Goal: Task Accomplishment & Management: Use online tool/utility

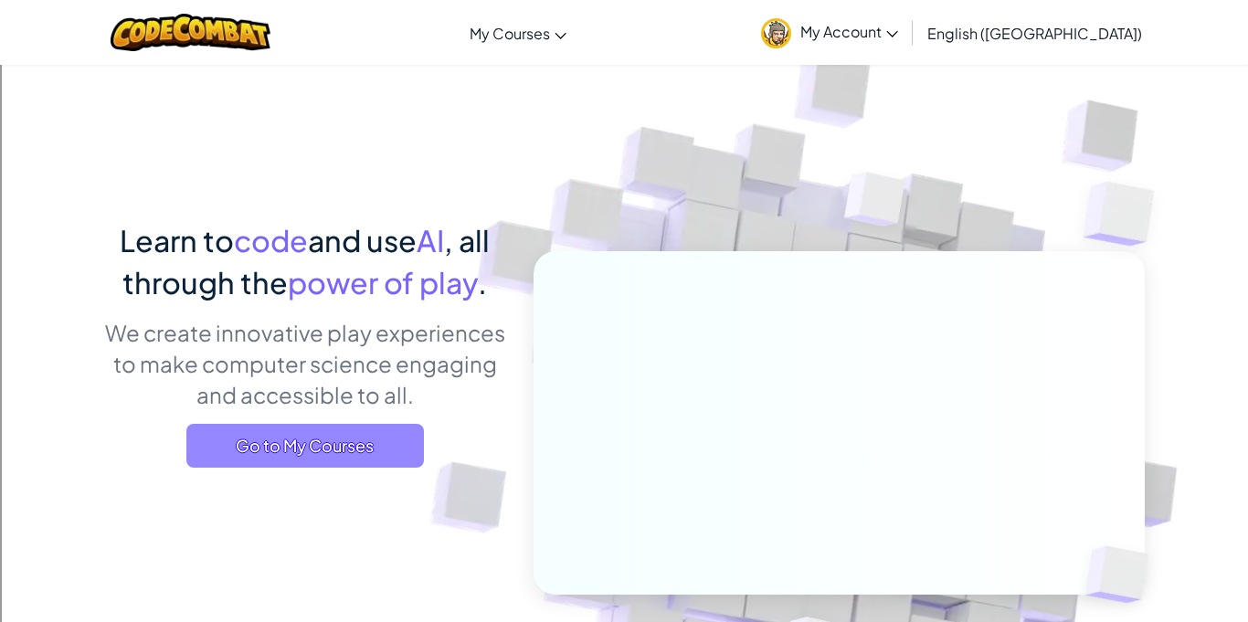
click at [380, 444] on span "Go to My Courses" at bounding box center [305, 446] width 238 height 44
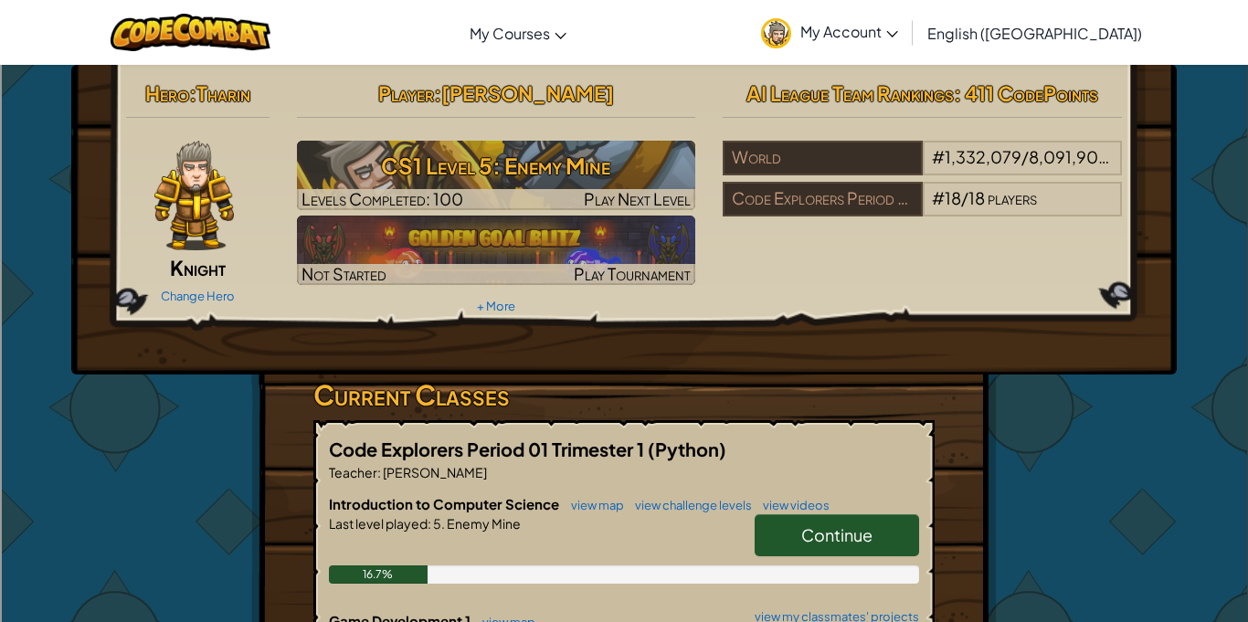
click at [793, 534] on link "Continue" at bounding box center [837, 536] width 165 height 42
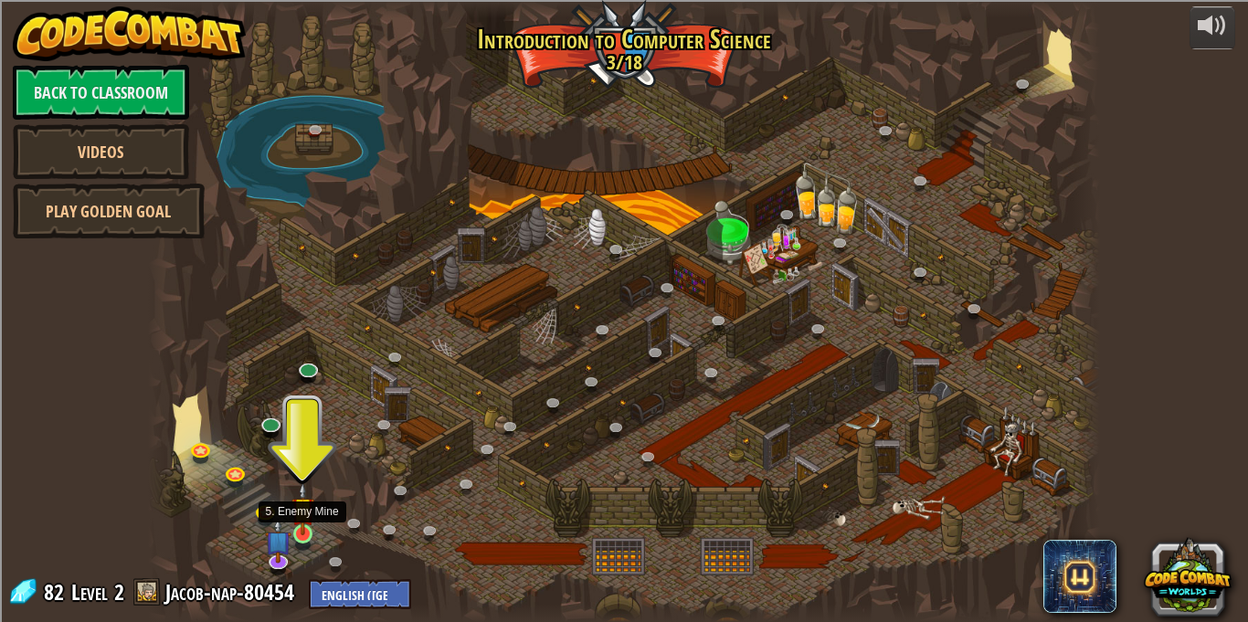
click at [310, 527] on img at bounding box center [303, 509] width 23 height 53
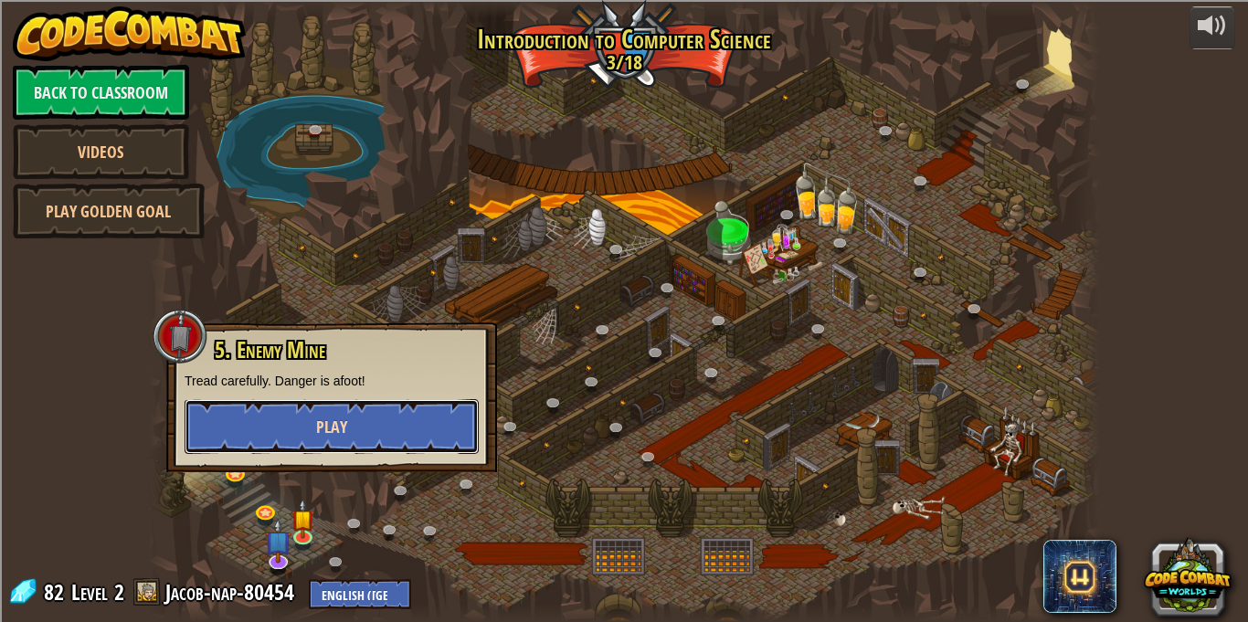
click at [346, 429] on span "Play" at bounding box center [331, 427] width 31 height 23
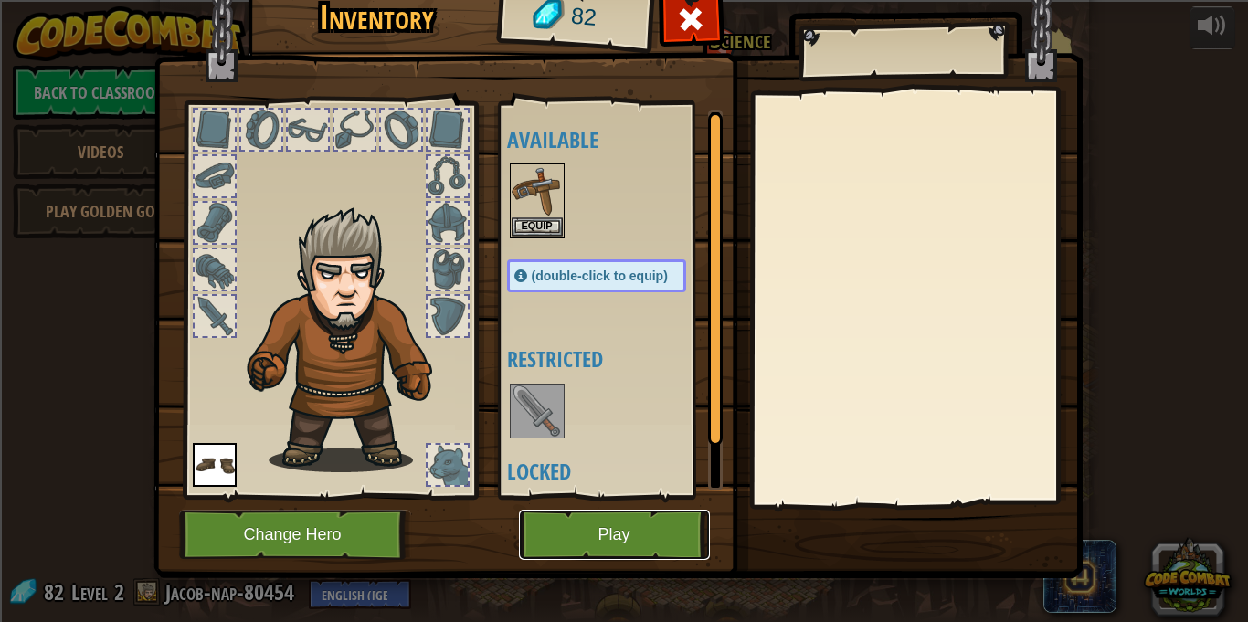
click at [616, 543] on button "Play" at bounding box center [614, 535] width 191 height 50
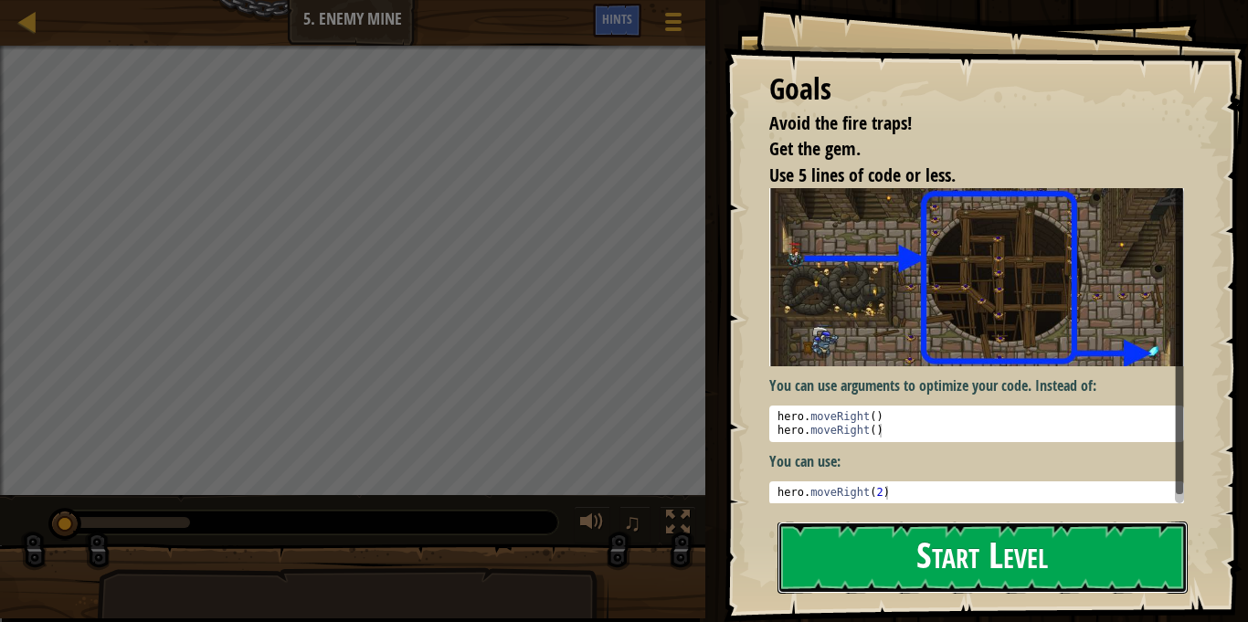
click at [834, 543] on button "Start Level" at bounding box center [983, 558] width 410 height 72
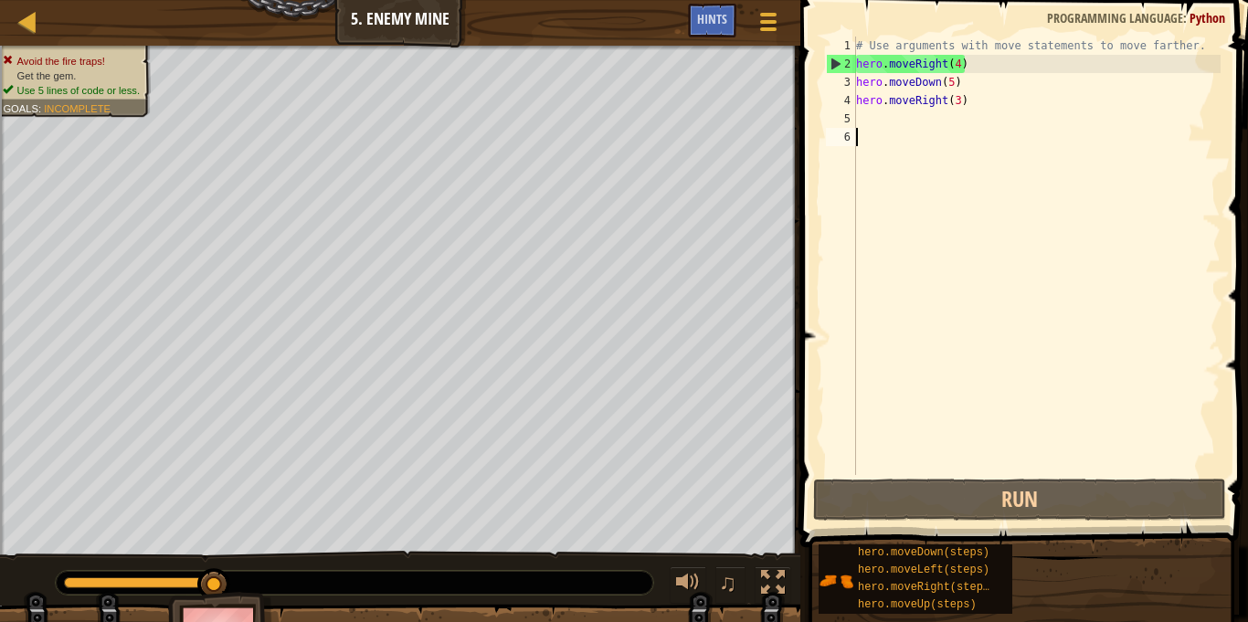
click at [958, 63] on div "# Use arguments with move statements to move farther. hero . moveRight ( 4 ) he…" at bounding box center [1037, 274] width 368 height 475
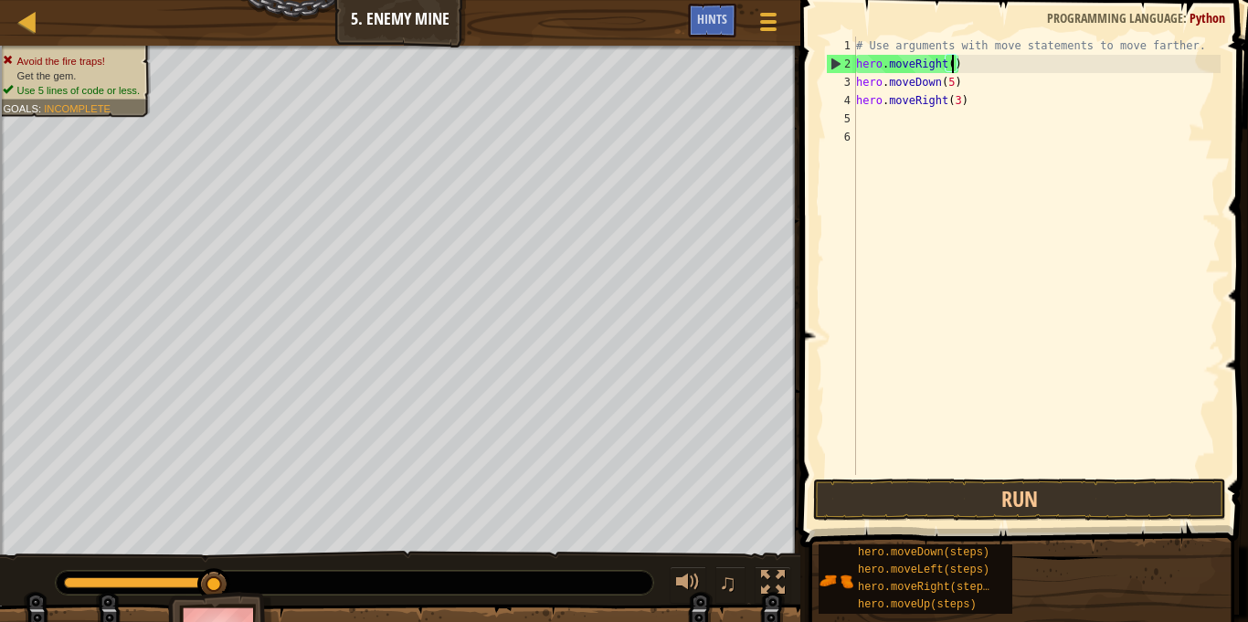
scroll to position [8, 15]
click at [953, 84] on div "# Use arguments with move statements to move farther. hero . moveRight ( 3 ) he…" at bounding box center [1037, 274] width 368 height 475
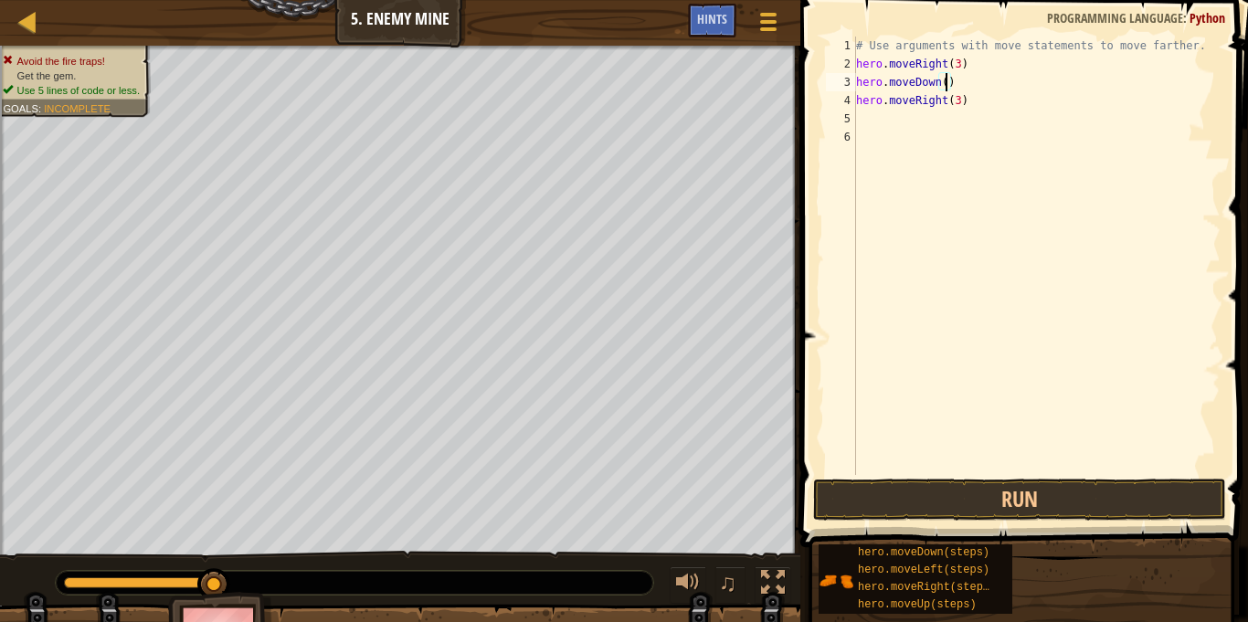
scroll to position [8, 14]
click at [959, 100] on div "# Use arguments with move statements to move farther. hero . moveRight ( 3 ) he…" at bounding box center [1037, 274] width 368 height 475
click at [960, 79] on div "# Use arguments with move statements to move farther. hero . moveRight ( 3 ) he…" at bounding box center [1037, 274] width 368 height 475
click at [971, 97] on div "# Use arguments with move statements to move farther. hero . moveRight ( 3 ) he…" at bounding box center [1037, 274] width 368 height 475
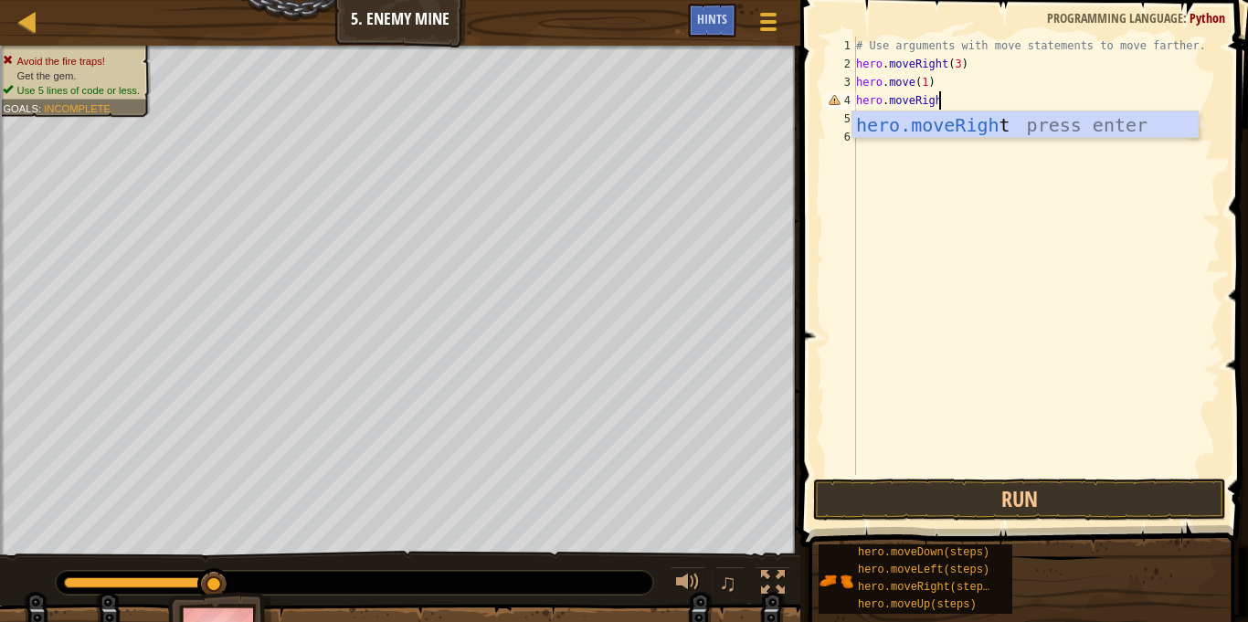
scroll to position [8, 12]
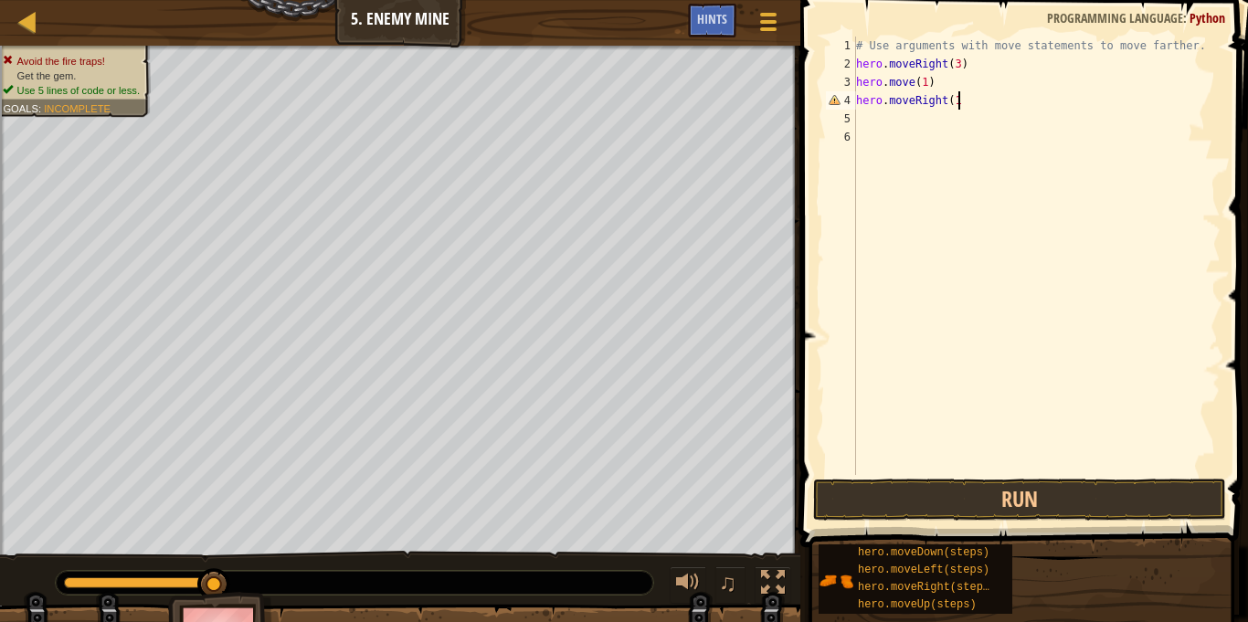
type textarea "hero.moveRight(1)"
type textarea "hero.moveDown(3)"
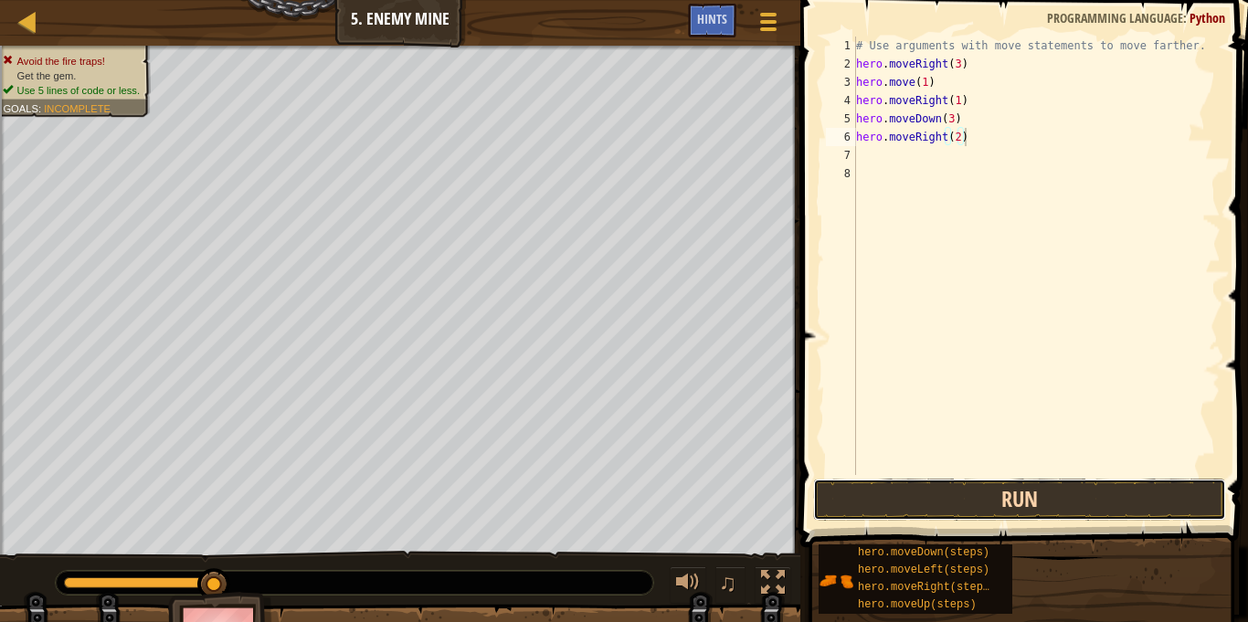
click at [1043, 502] on button "Run" at bounding box center [1019, 500] width 413 height 42
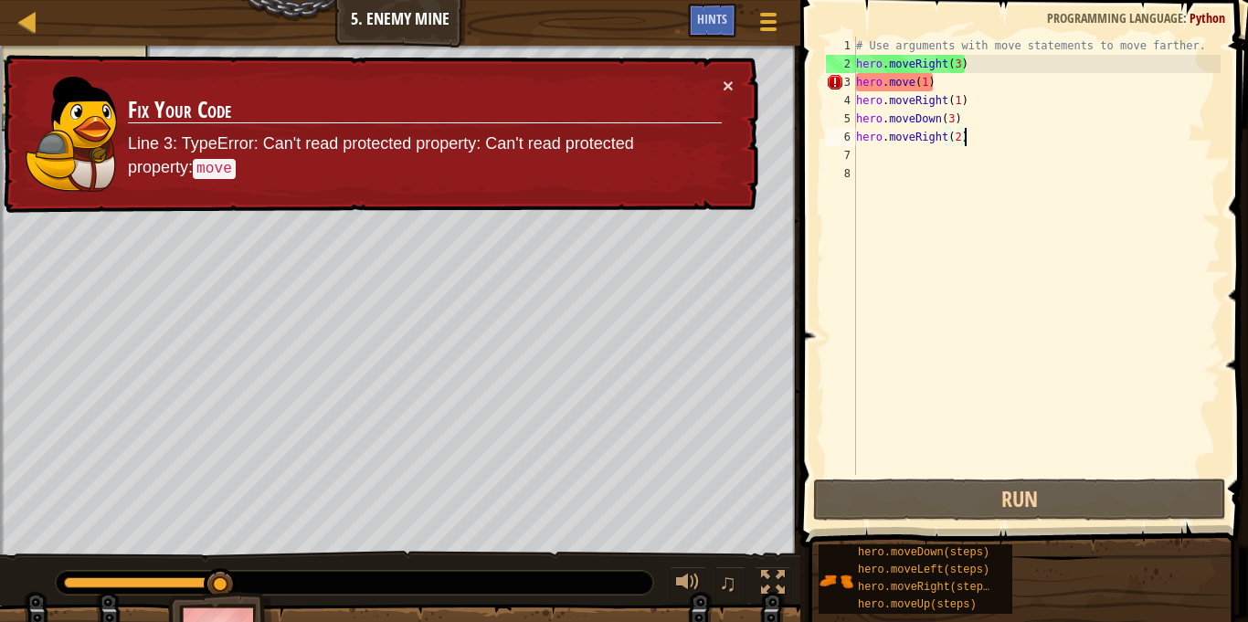
click at [912, 81] on div "# Use arguments with move statements to move farther. hero . moveRight ( 3 ) he…" at bounding box center [1037, 274] width 368 height 475
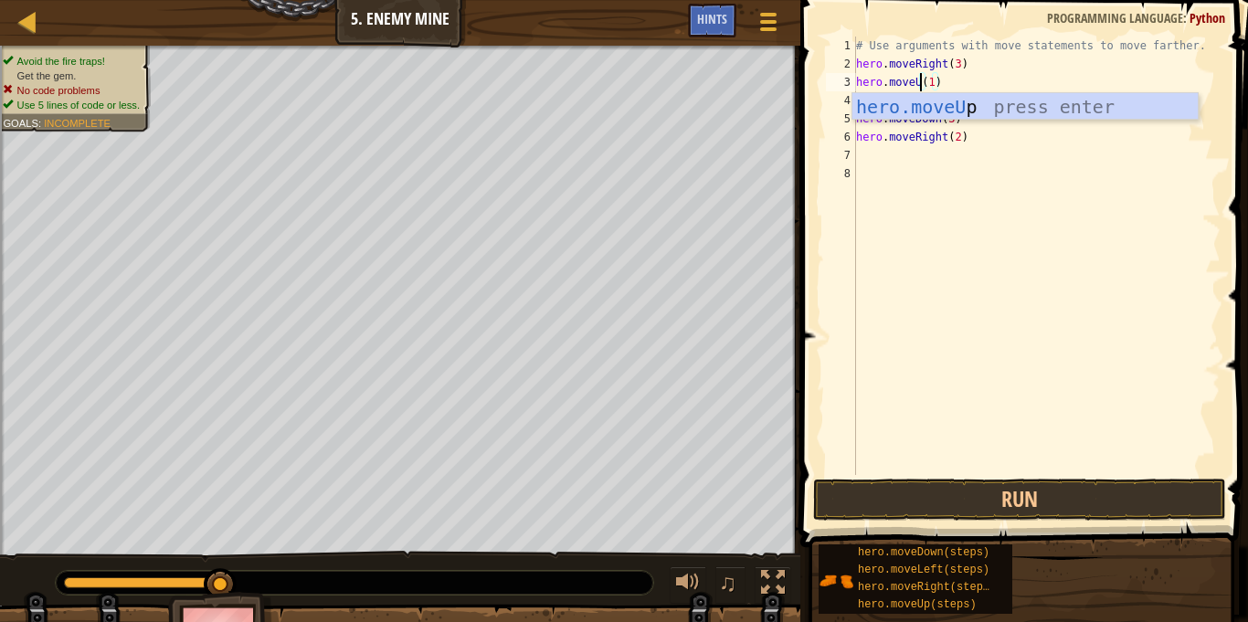
scroll to position [8, 11]
type textarea "hero.moveUp(1)"
click at [973, 519] on button "Run" at bounding box center [1019, 500] width 413 height 42
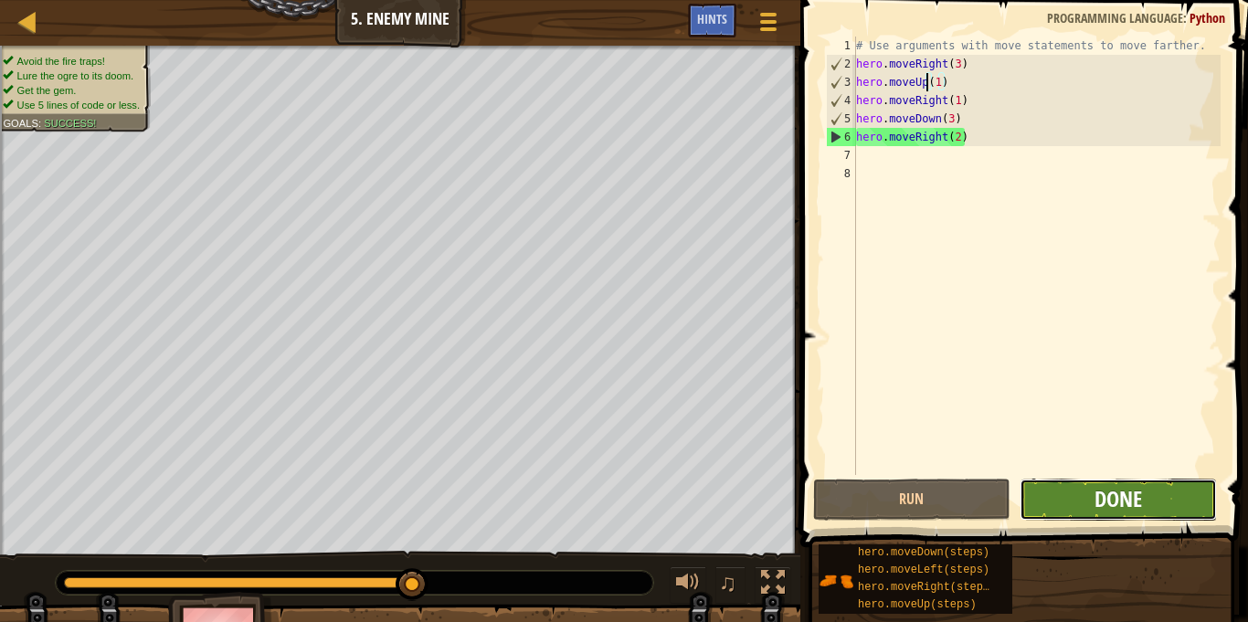
click at [1105, 497] on span "Done" at bounding box center [1119, 498] width 48 height 29
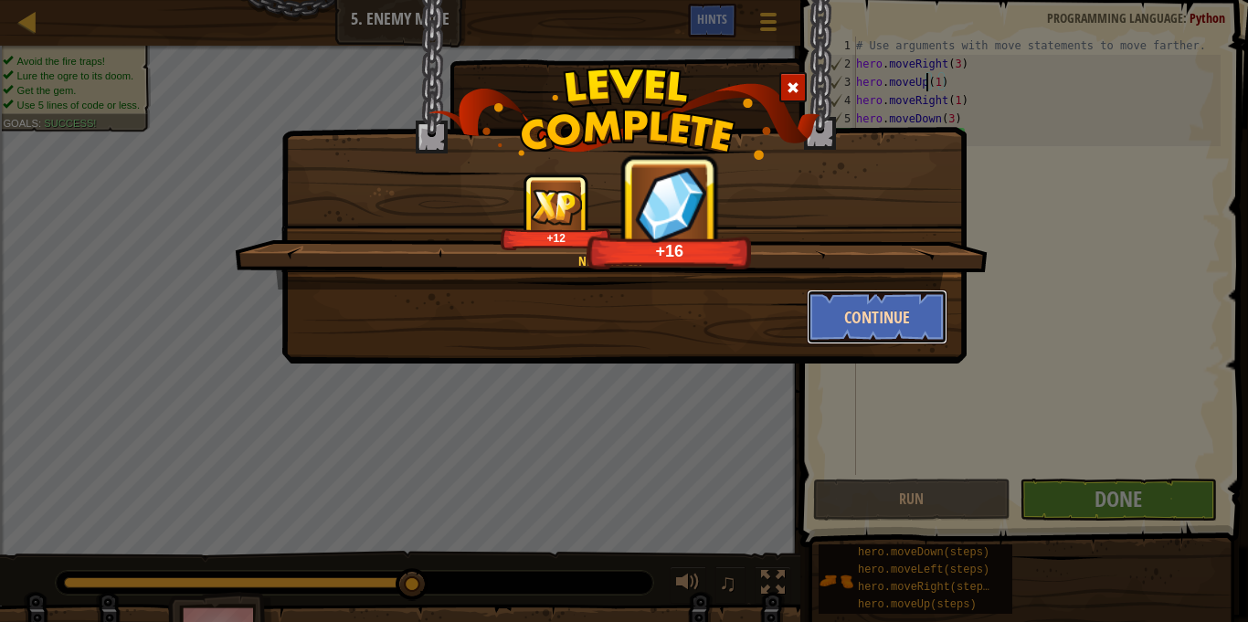
click at [889, 313] on button "Continue" at bounding box center [878, 317] width 142 height 55
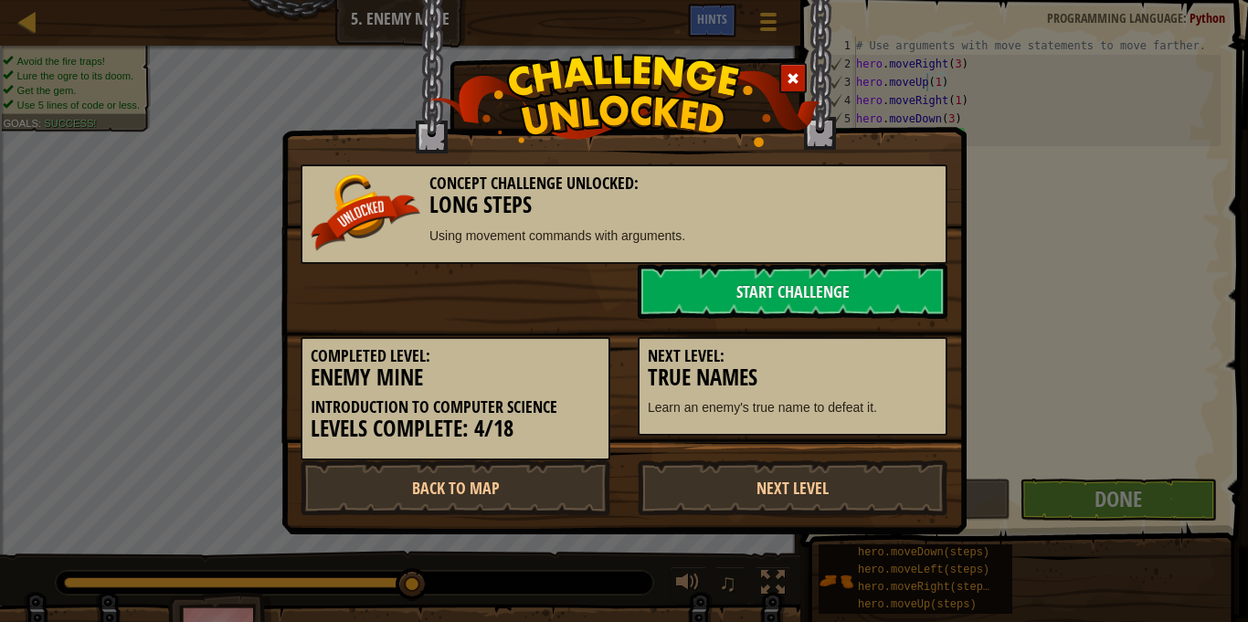
click at [876, 319] on div "Next Level: True Names Learn an enemy's true name to defeat it." at bounding box center [792, 378] width 337 height 118
click at [754, 482] on link "Next Level" at bounding box center [793, 488] width 310 height 55
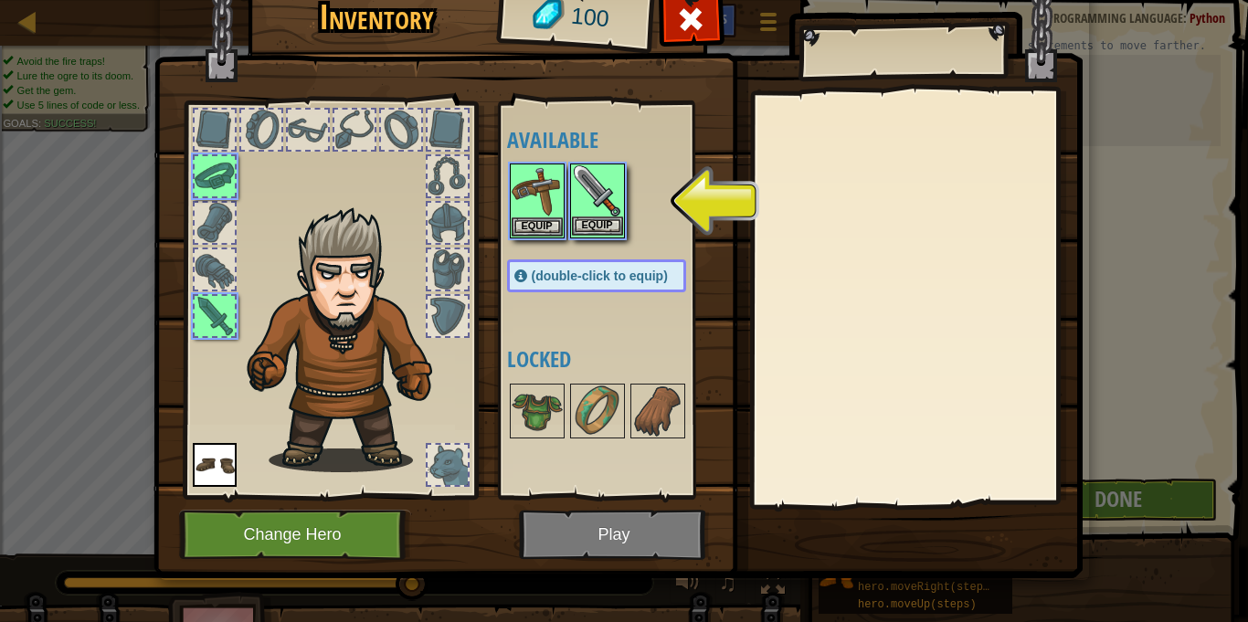
click at [574, 195] on img at bounding box center [597, 190] width 51 height 51
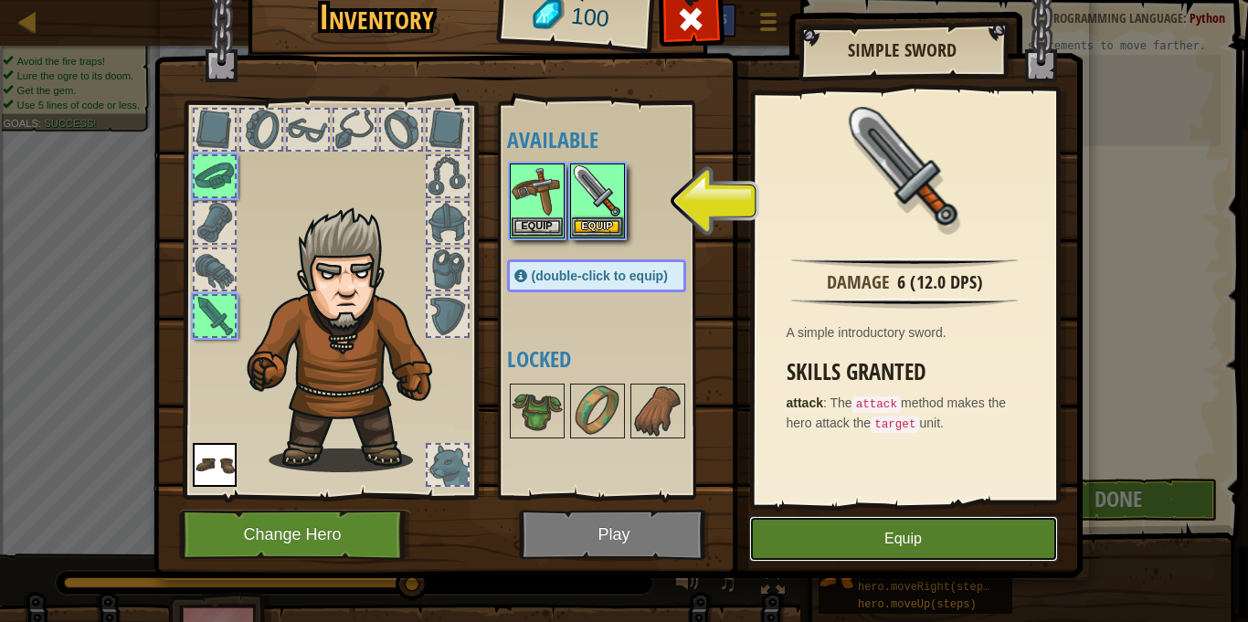
click at [856, 534] on button "Equip" at bounding box center [903, 539] width 309 height 46
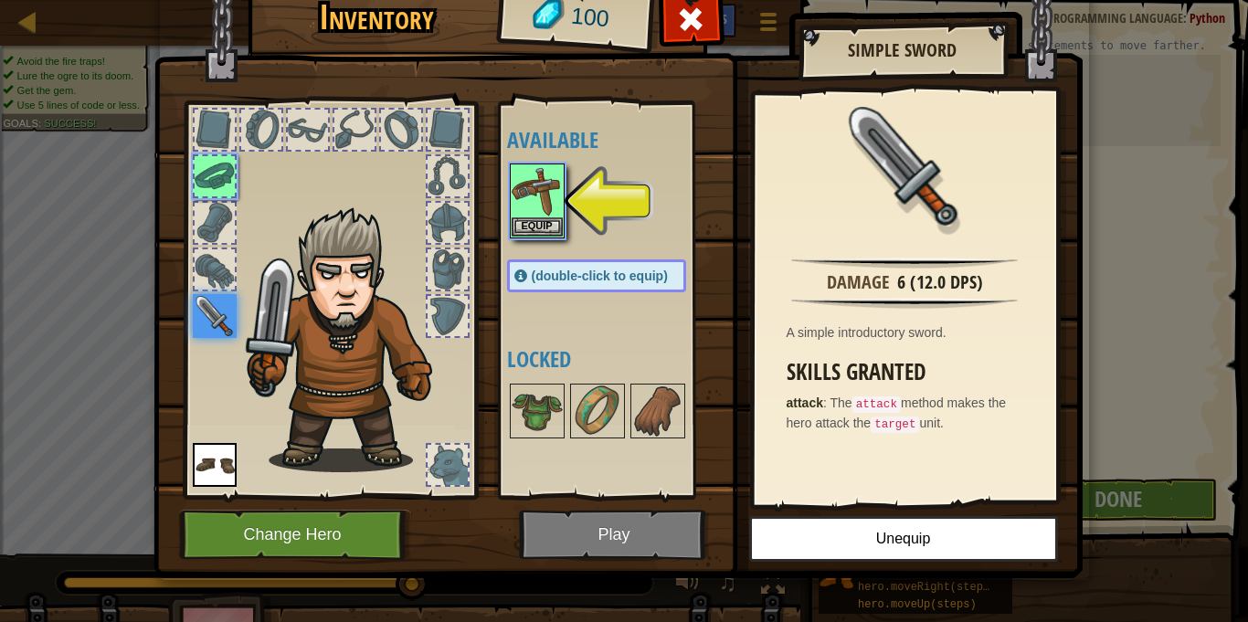
click at [590, 526] on img at bounding box center [618, 247] width 929 height 664
click at [534, 182] on img at bounding box center [537, 190] width 51 height 51
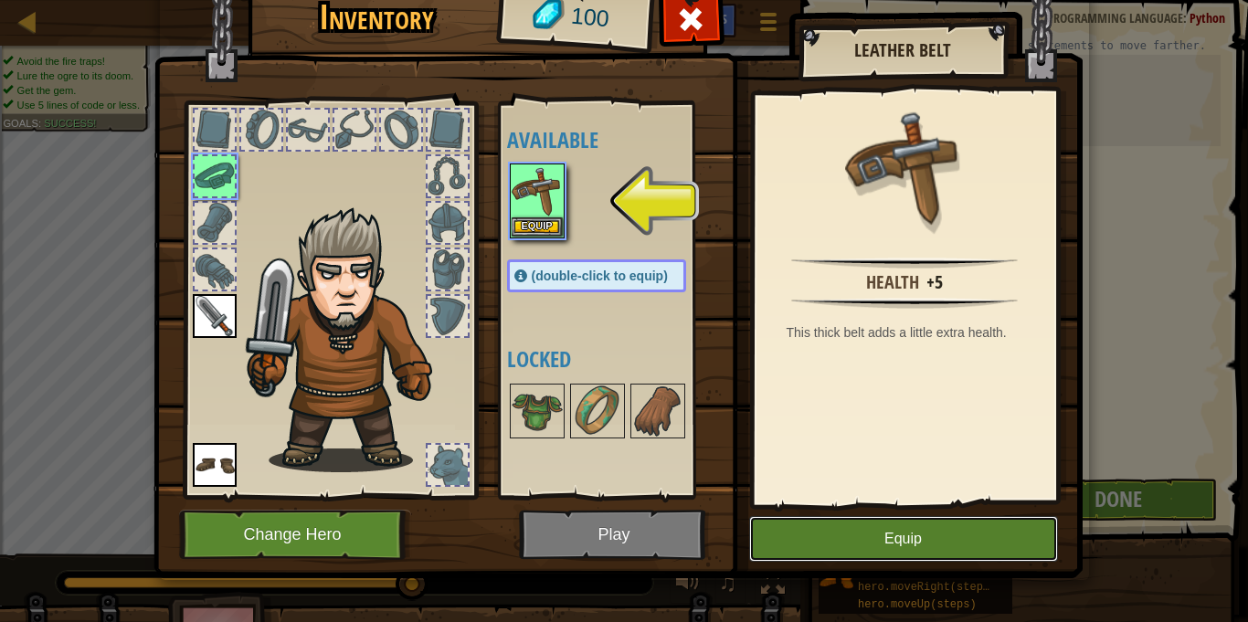
click at [912, 547] on button "Equip" at bounding box center [903, 539] width 309 height 46
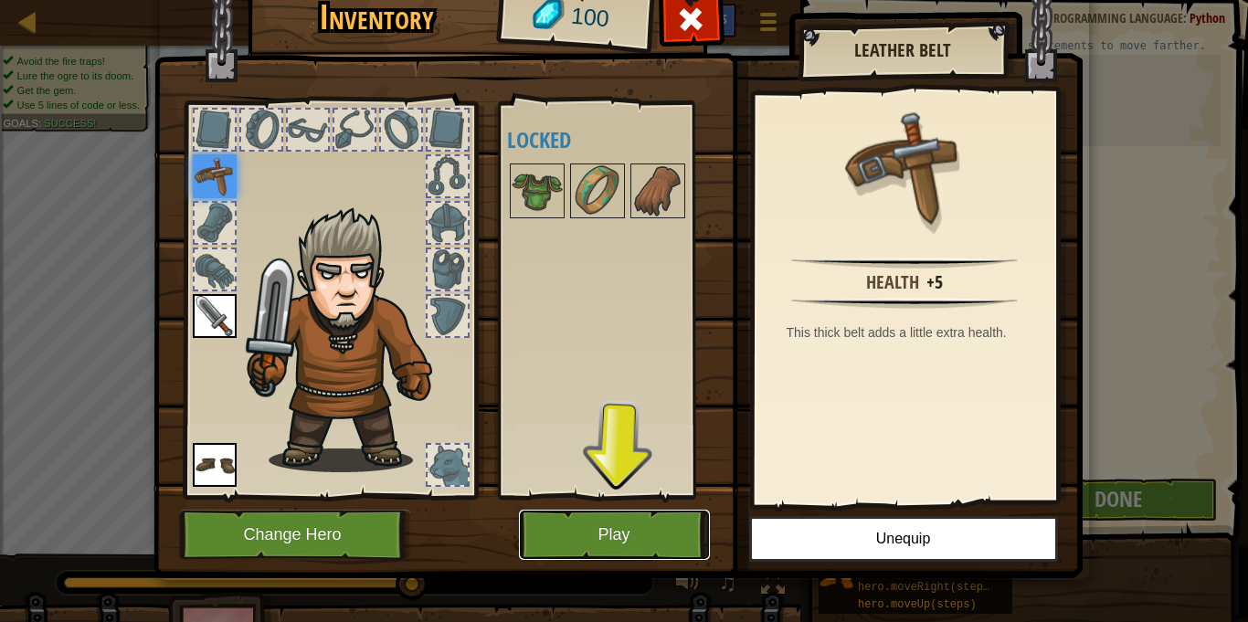
click at [689, 526] on button "Play" at bounding box center [614, 535] width 191 height 50
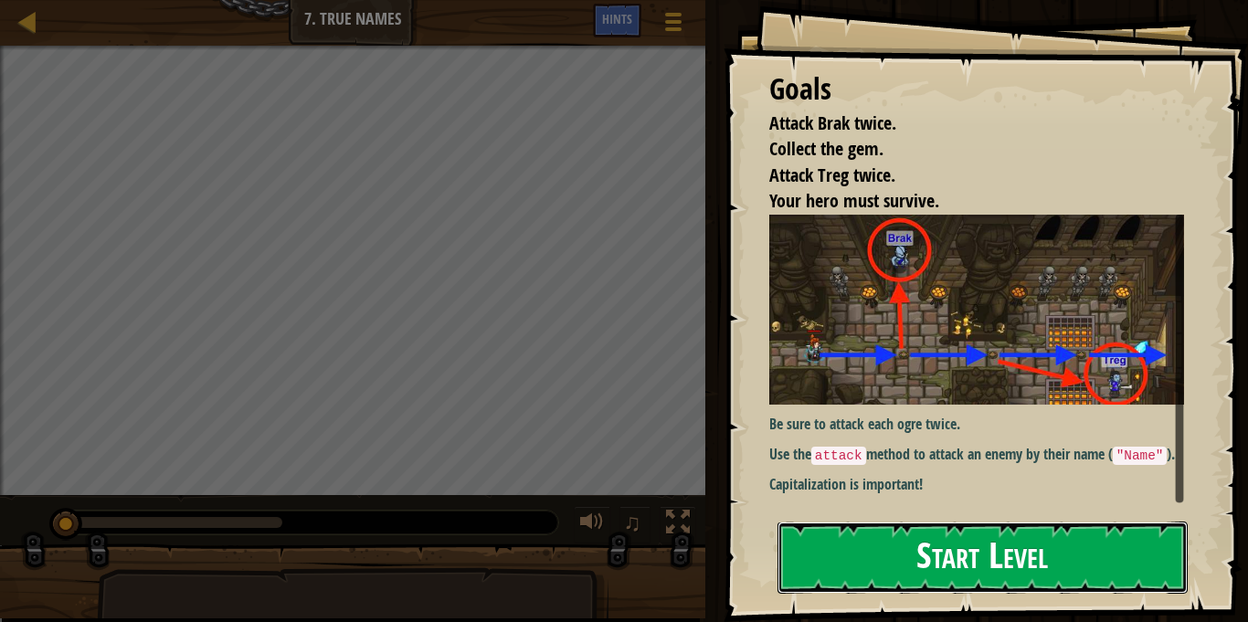
click at [918, 546] on button "Start Level" at bounding box center [983, 558] width 410 height 72
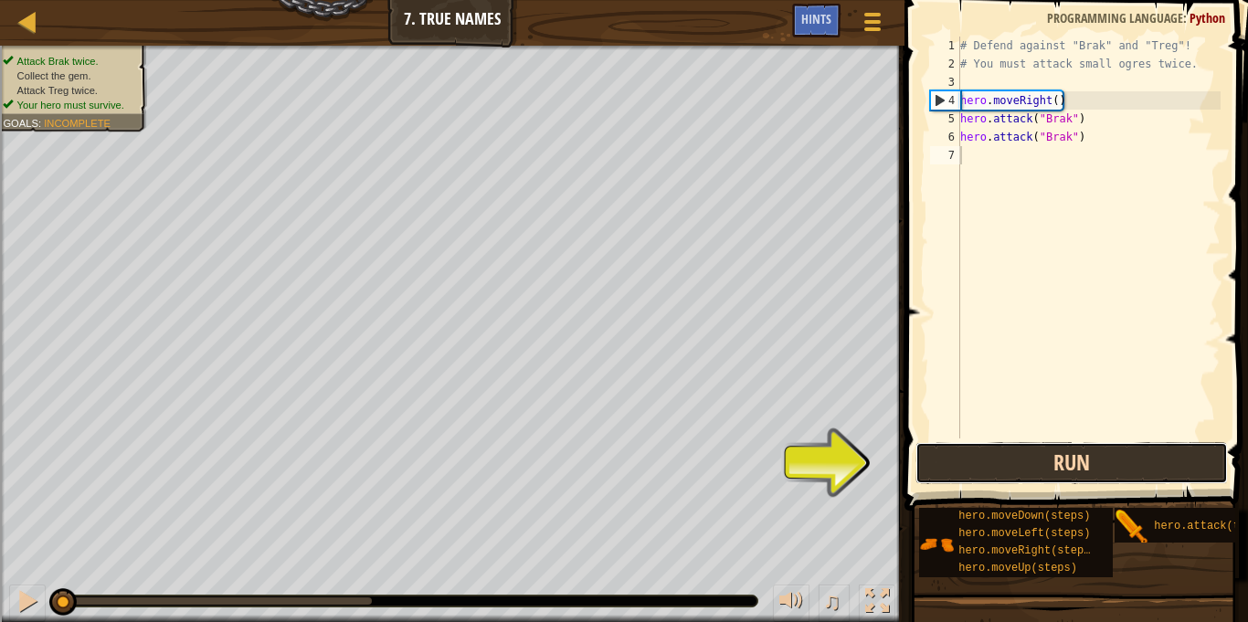
click at [1045, 456] on button "Run" at bounding box center [1072, 463] width 313 height 42
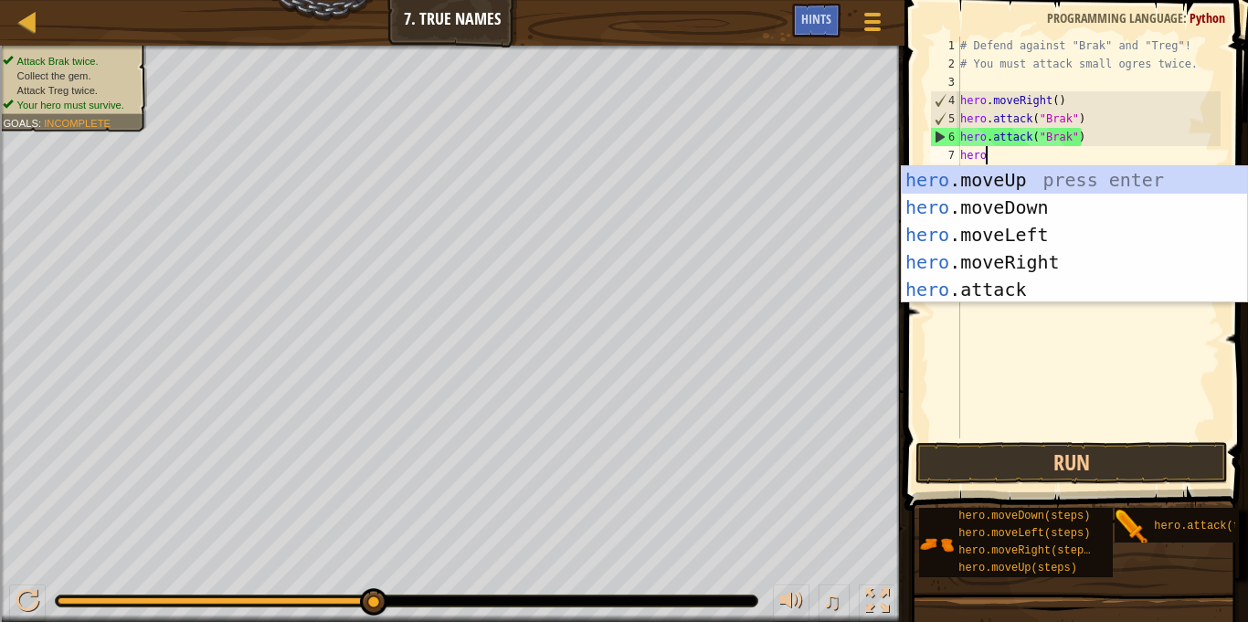
scroll to position [8, 3]
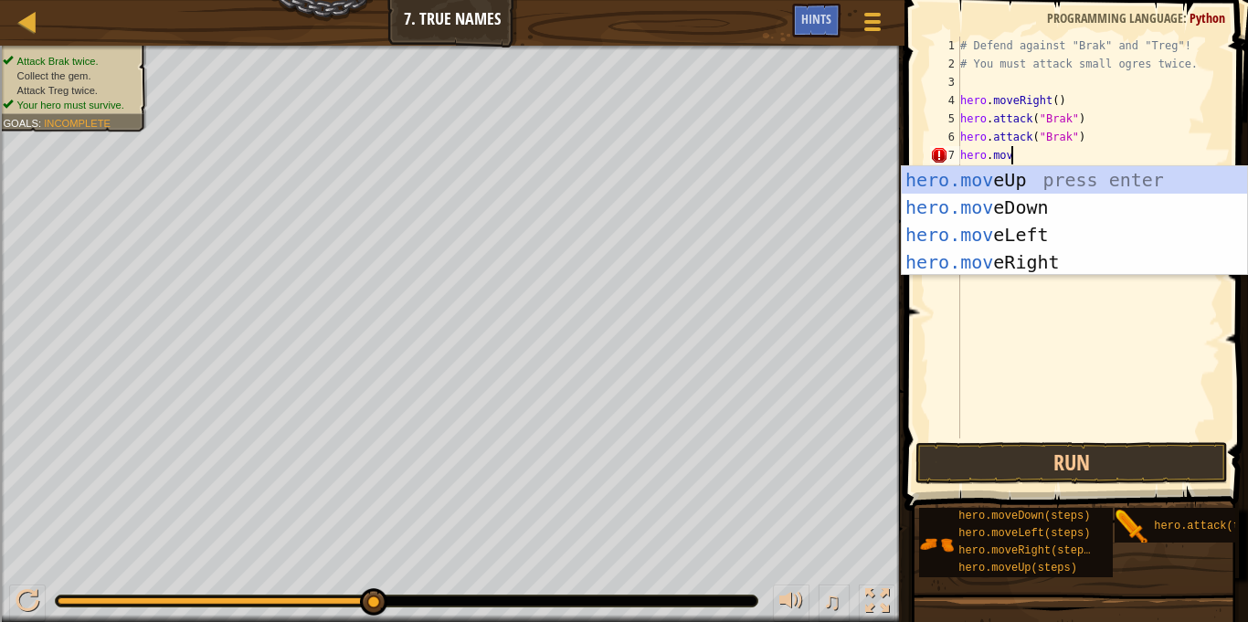
type textarea "hero.move"
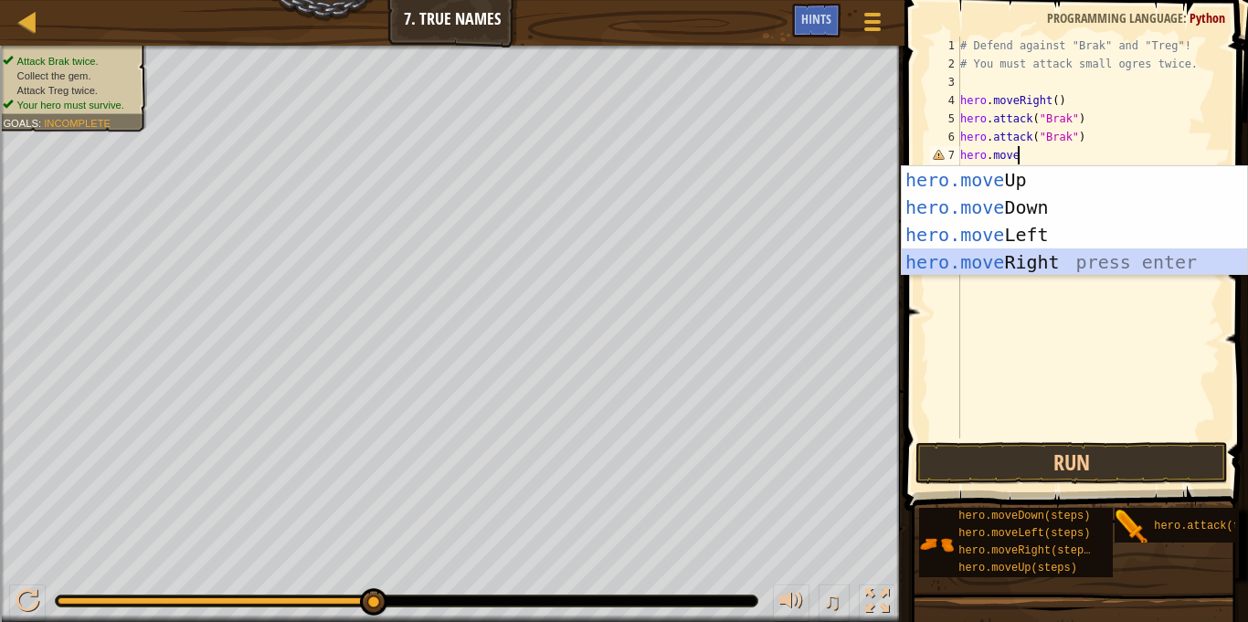
click at [1162, 266] on div "hero.move Up press enter hero.move Down press enter hero.move Left press enter …" at bounding box center [1074, 248] width 345 height 165
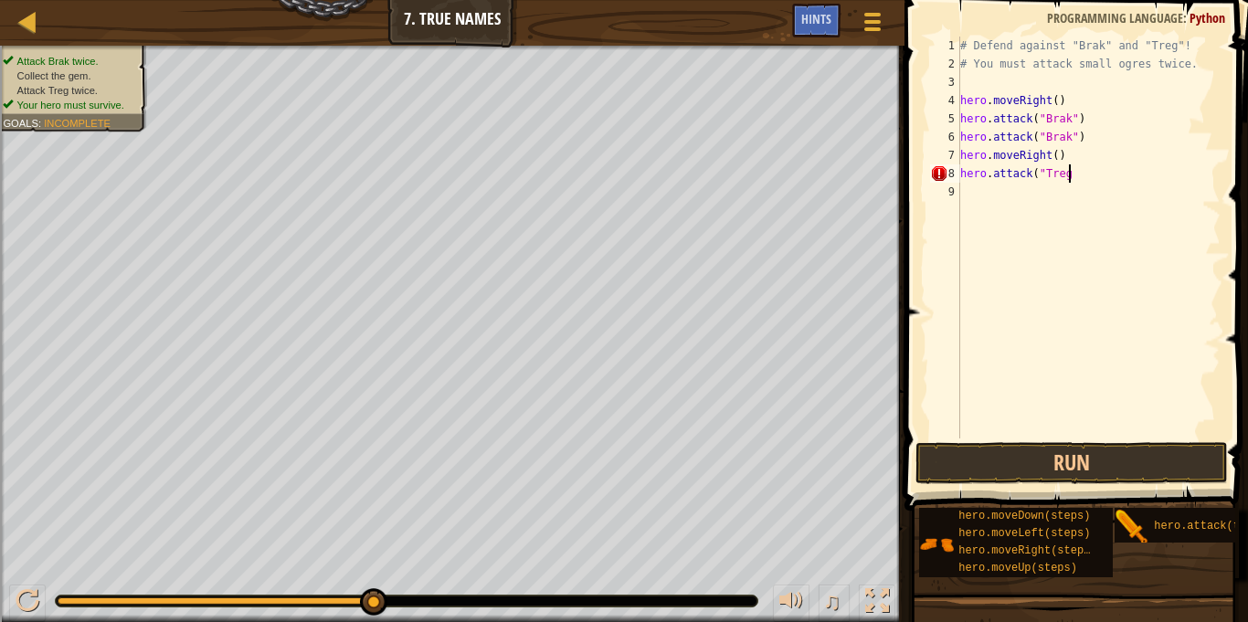
scroll to position [8, 15]
type textarea "hero.attack("Treg")"
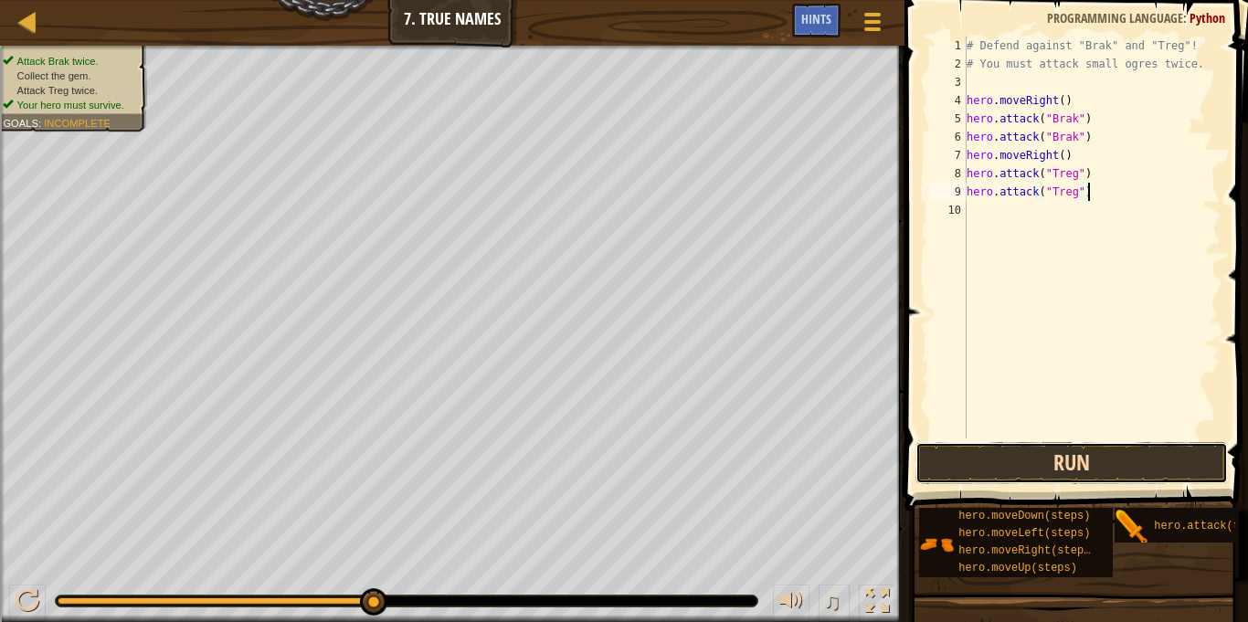
click at [1001, 461] on button "Run" at bounding box center [1072, 463] width 313 height 42
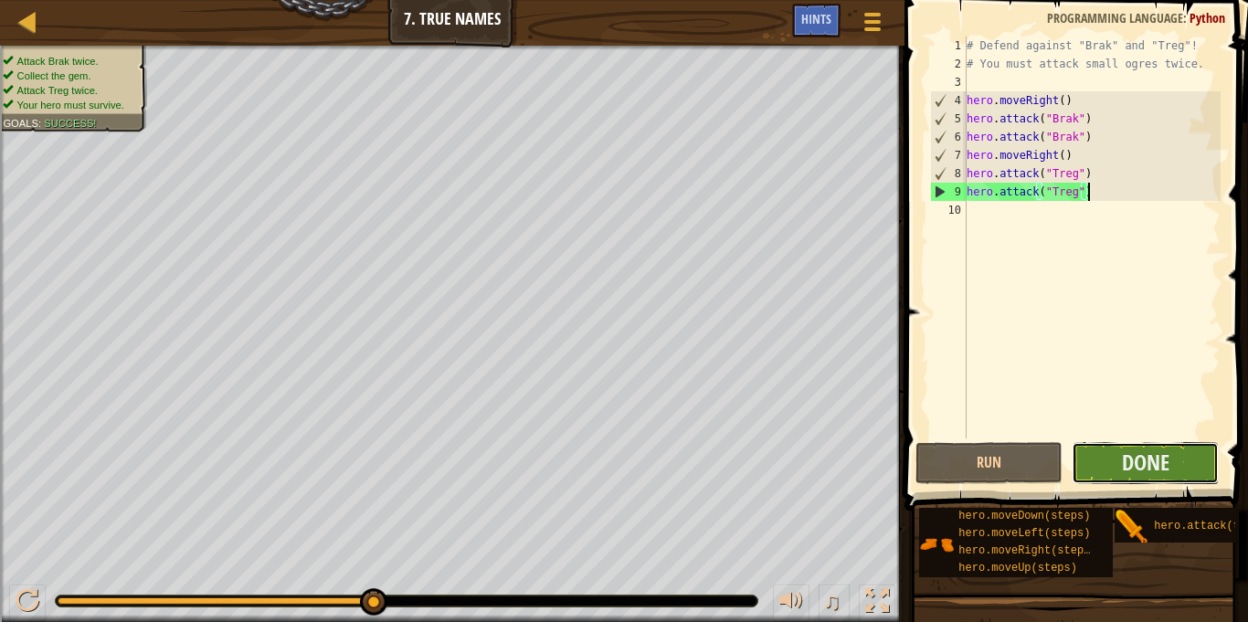
click at [1176, 461] on button "Done" at bounding box center [1145, 463] width 147 height 42
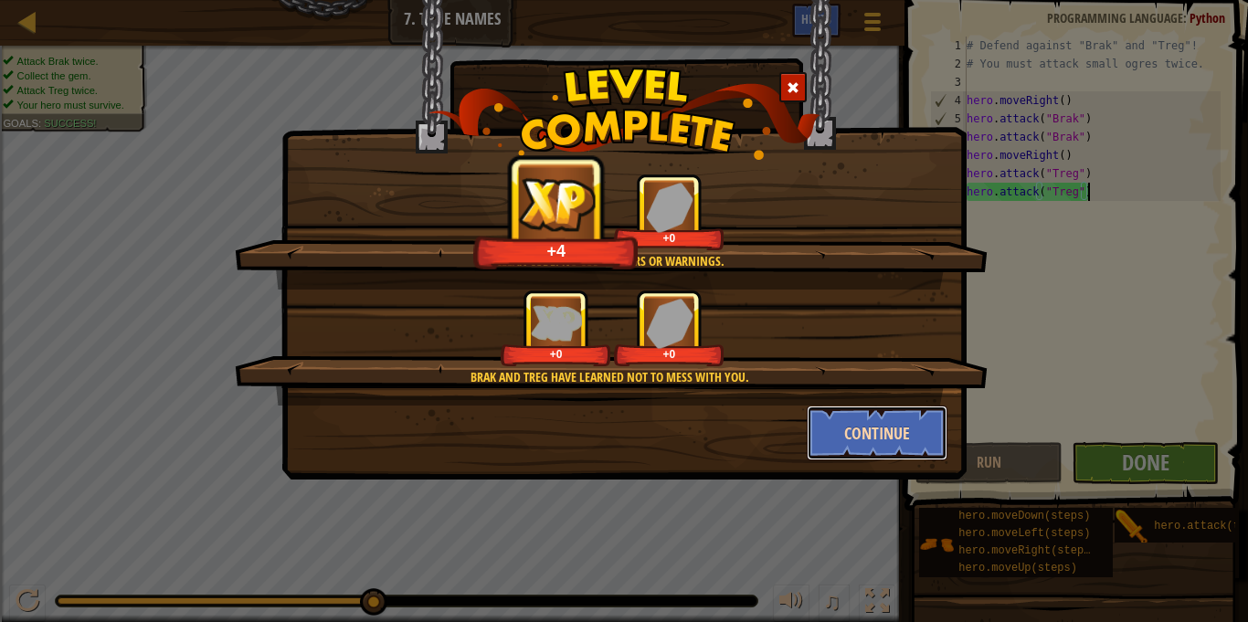
click at [892, 433] on button "Continue" at bounding box center [878, 433] width 142 height 55
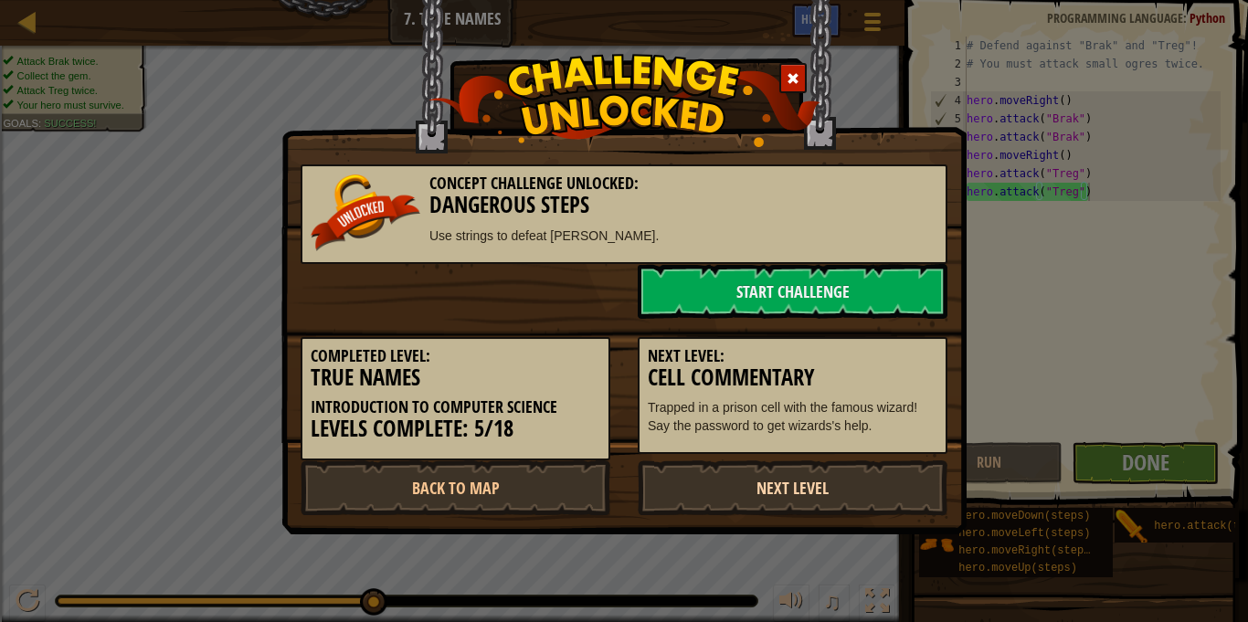
click at [797, 486] on link "Next Level" at bounding box center [793, 488] width 310 height 55
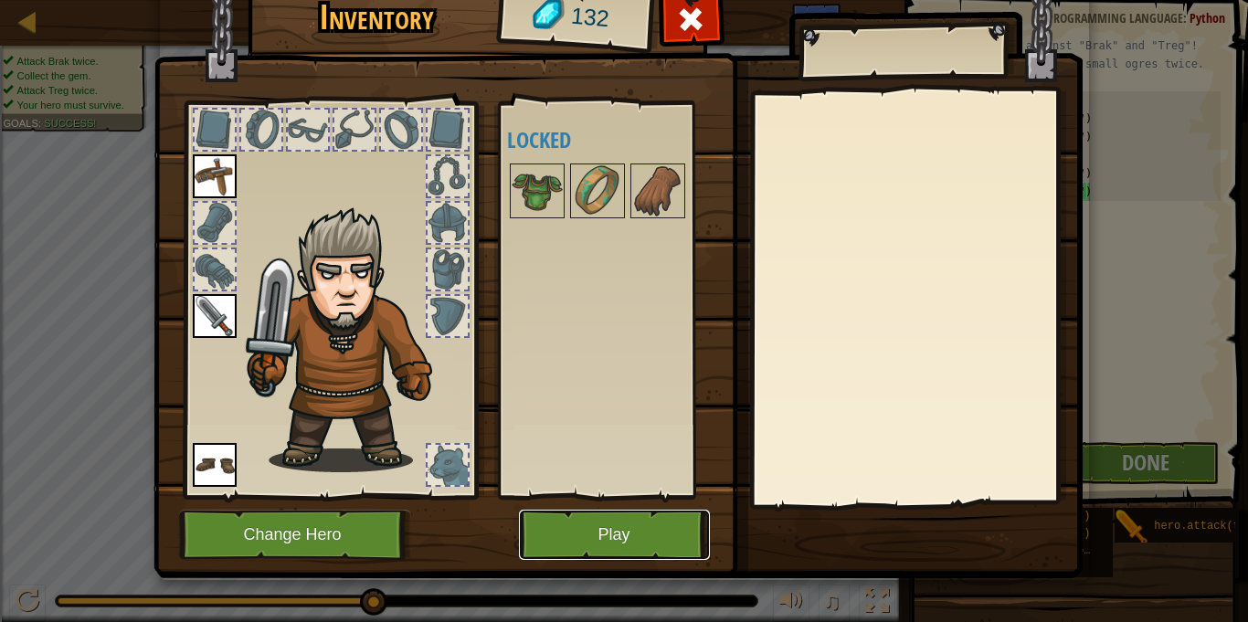
click at [641, 547] on button "Play" at bounding box center [614, 535] width 191 height 50
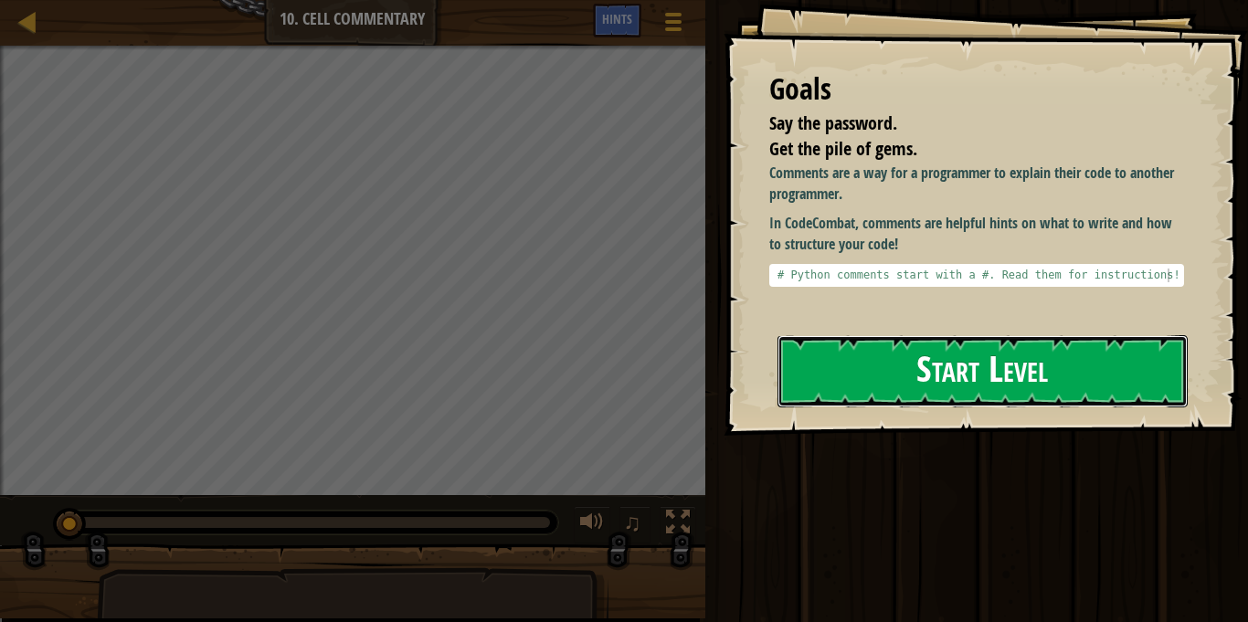
click at [957, 391] on button "Start Level" at bounding box center [983, 371] width 410 height 72
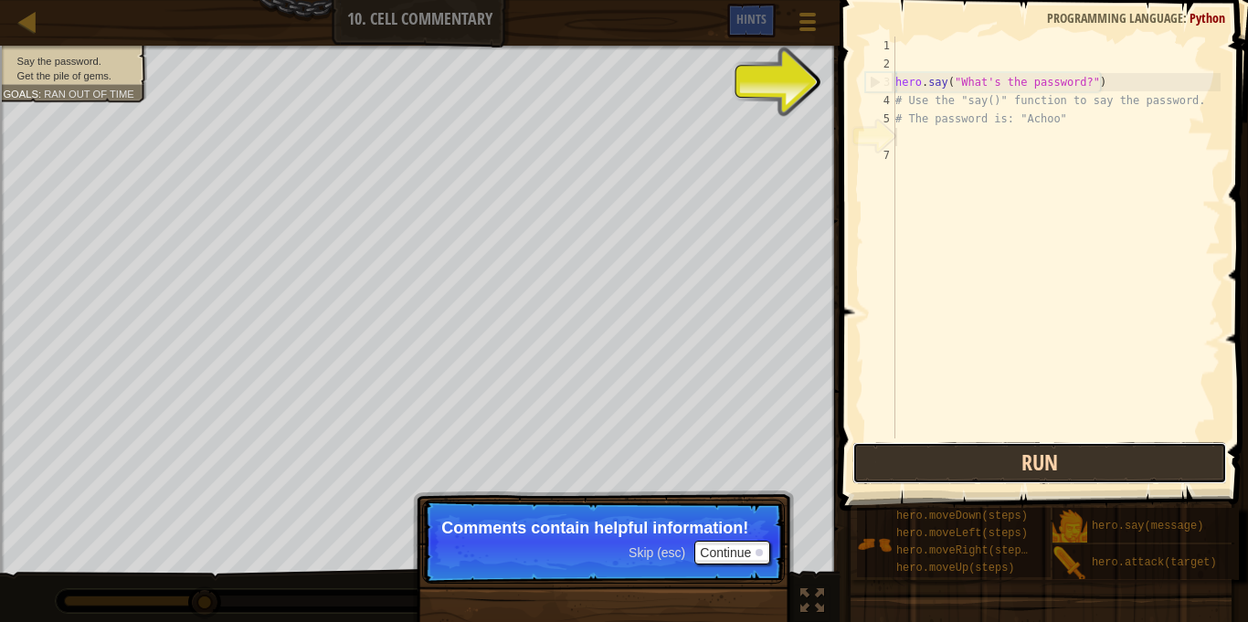
click at [1054, 460] on button "Run" at bounding box center [1040, 463] width 375 height 42
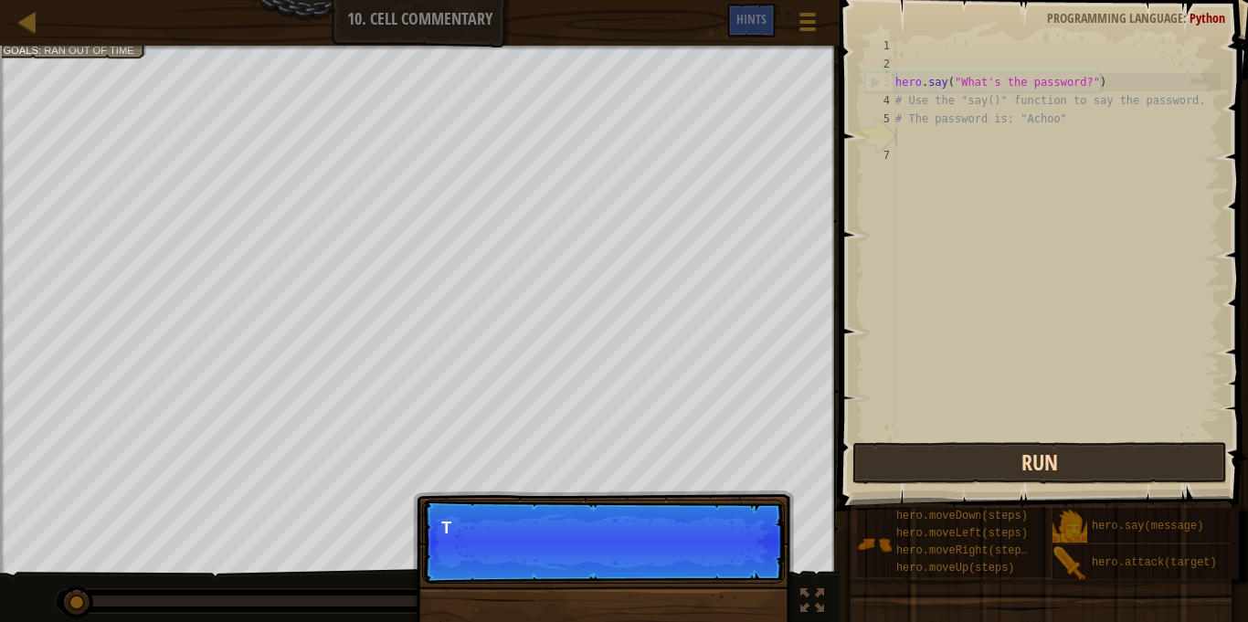
scroll to position [8, 0]
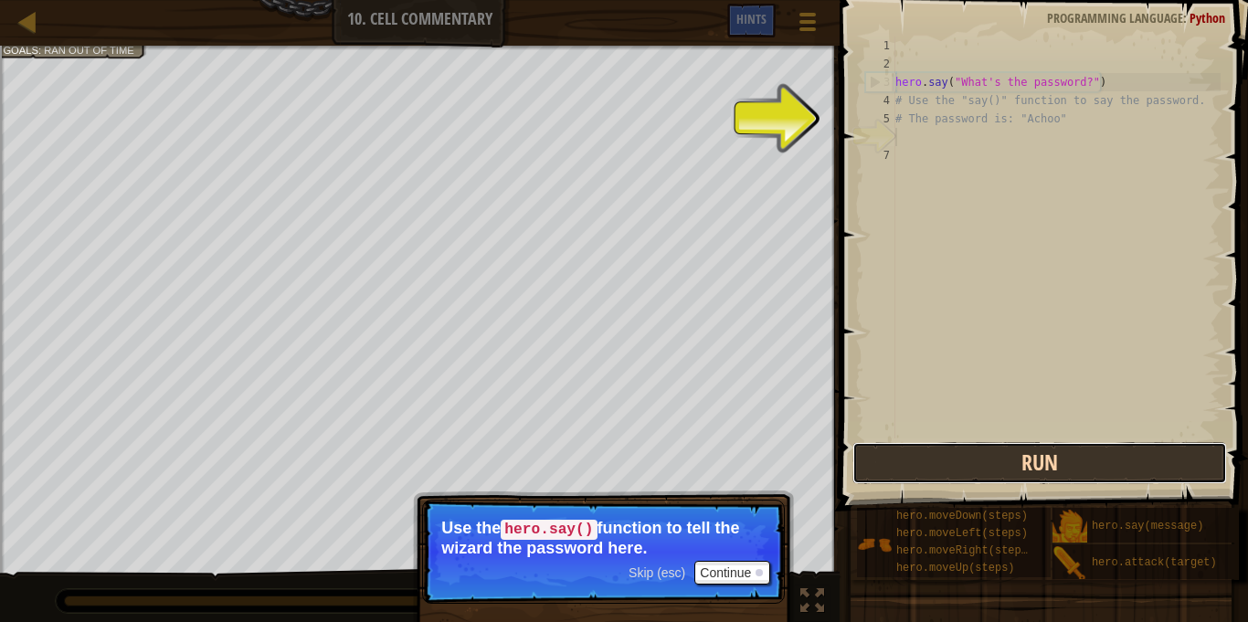
click at [942, 473] on button "Run" at bounding box center [1040, 463] width 375 height 42
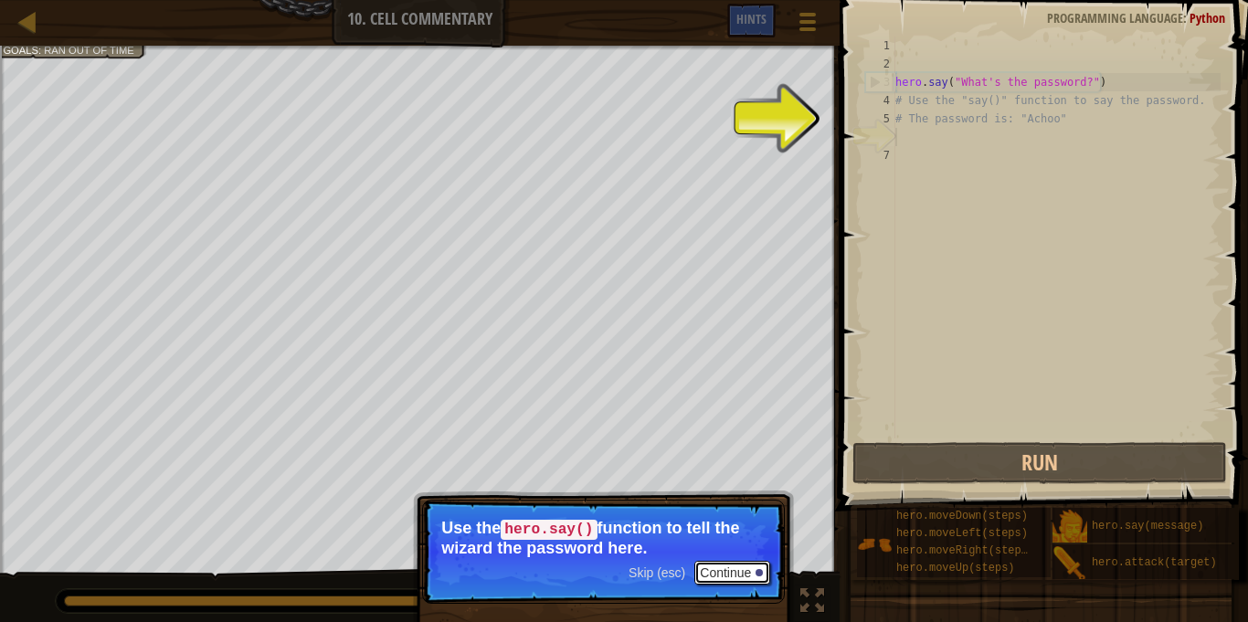
click at [759, 569] on div at bounding box center [759, 572] width 7 height 7
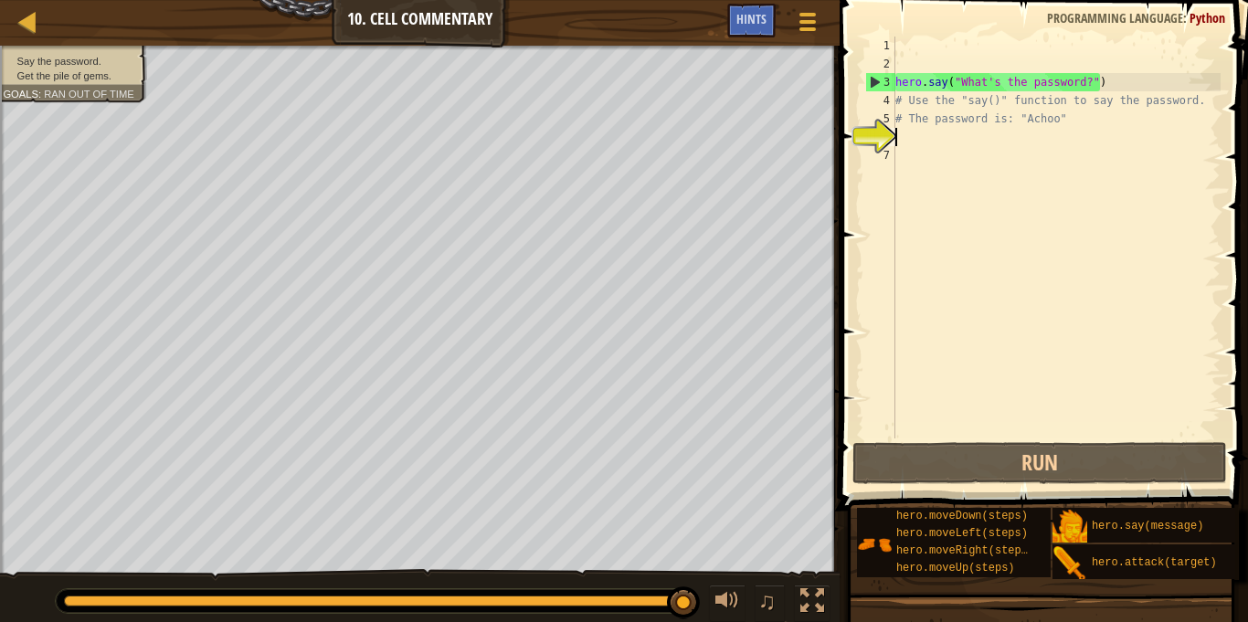
click at [1106, 86] on div "hero . say ( "What's the password?" ) # Use the "say()" function to say the pas…" at bounding box center [1056, 256] width 329 height 439
type textarea "hero.say("What's the password?")"
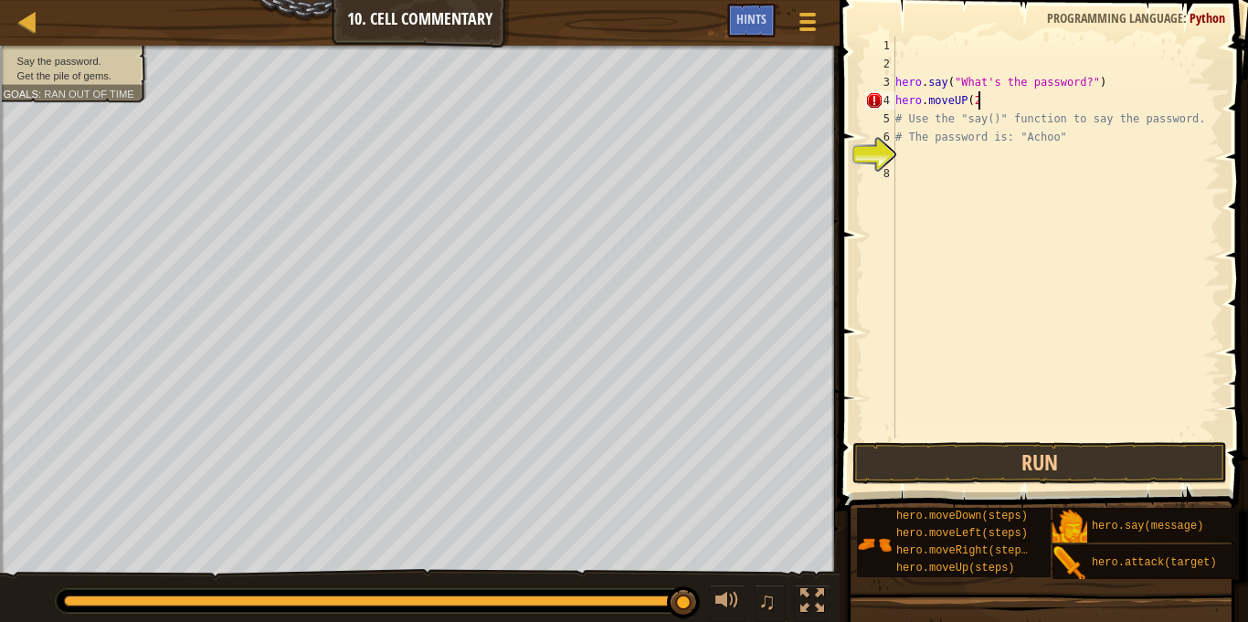
scroll to position [8, 12]
click at [965, 101] on div "hero . say ( "What's the password?" ) hero . moveUP ( 2 ) # Use the "say()" fun…" at bounding box center [1056, 256] width 329 height 439
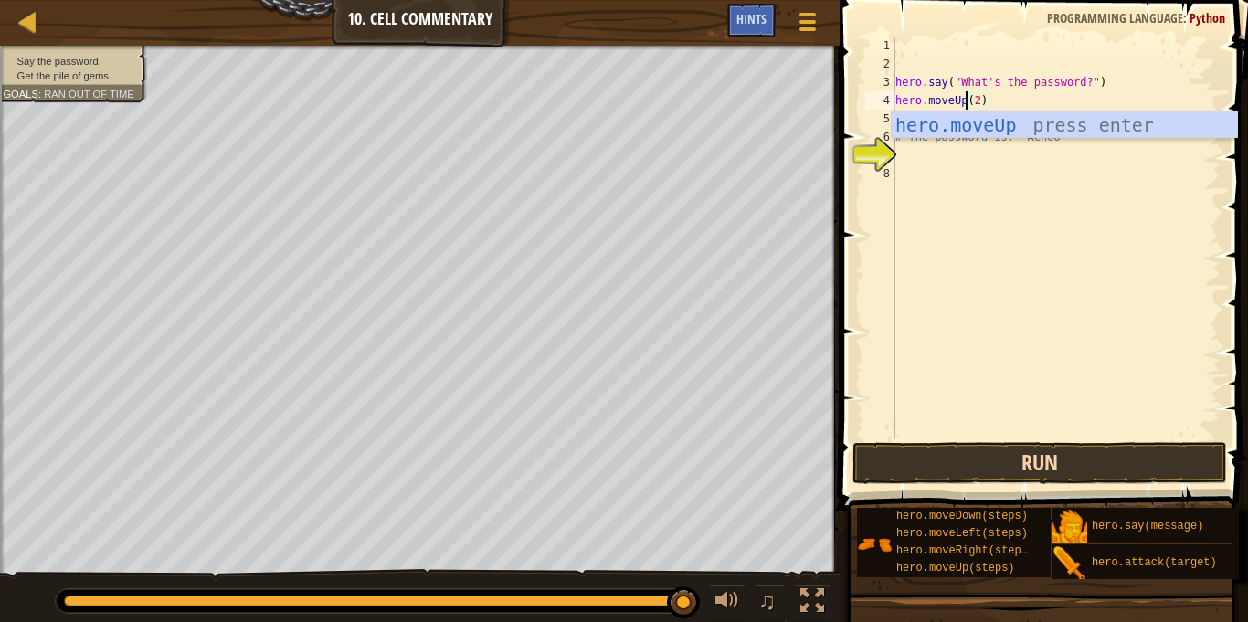
type textarea "hero.moveUp(2)"
click at [1123, 452] on button "Run" at bounding box center [1040, 463] width 375 height 42
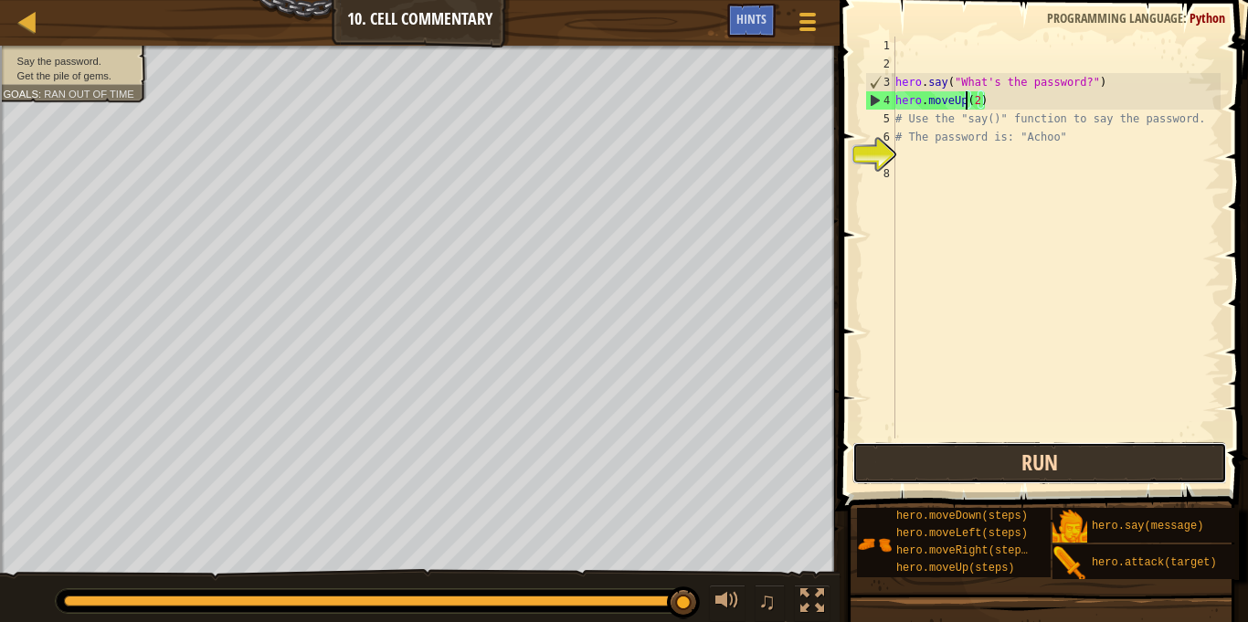
click at [1002, 453] on button "Run" at bounding box center [1040, 463] width 375 height 42
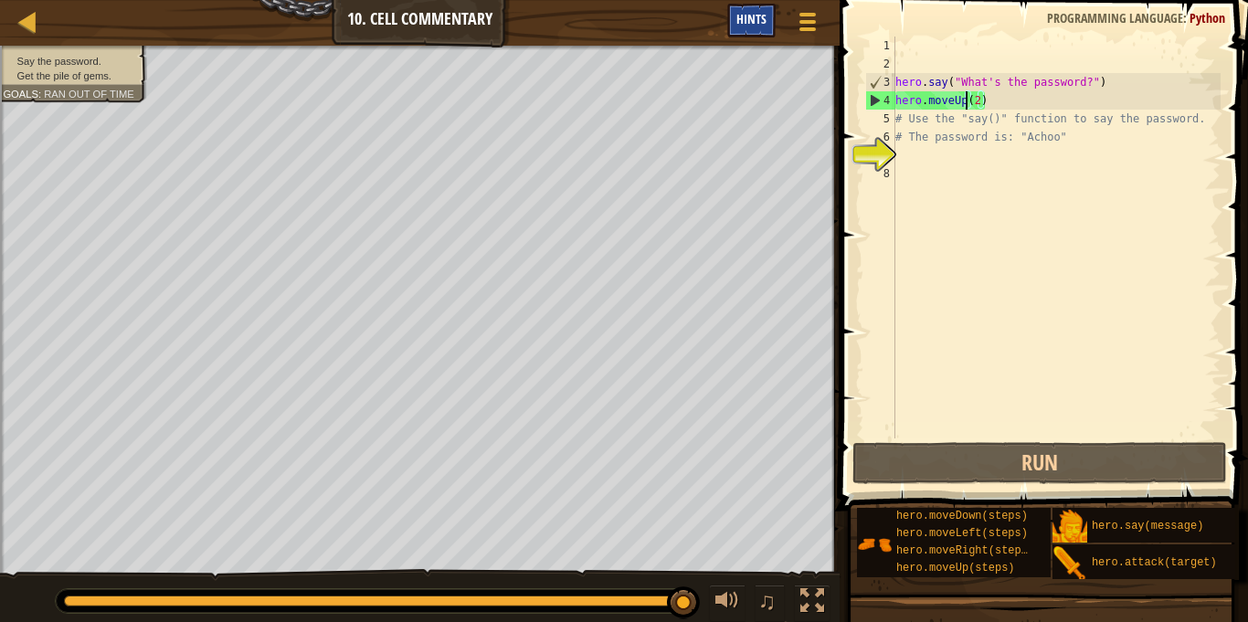
click at [749, 28] on div "Hints" at bounding box center [751, 21] width 48 height 34
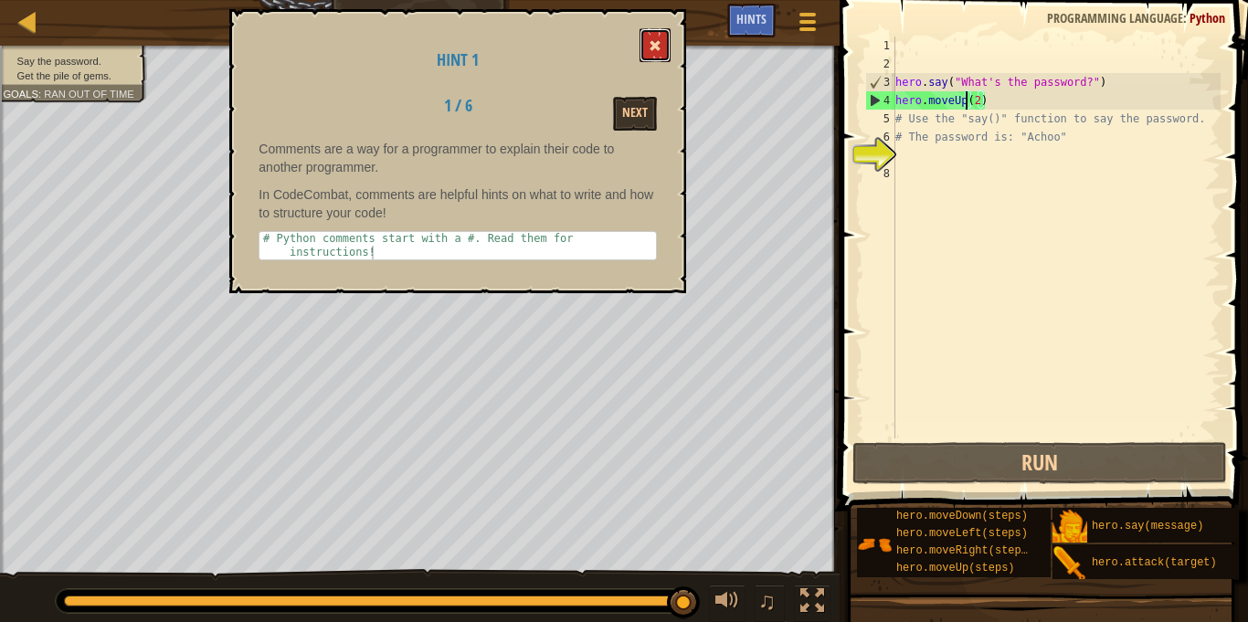
click at [665, 36] on button at bounding box center [655, 45] width 31 height 34
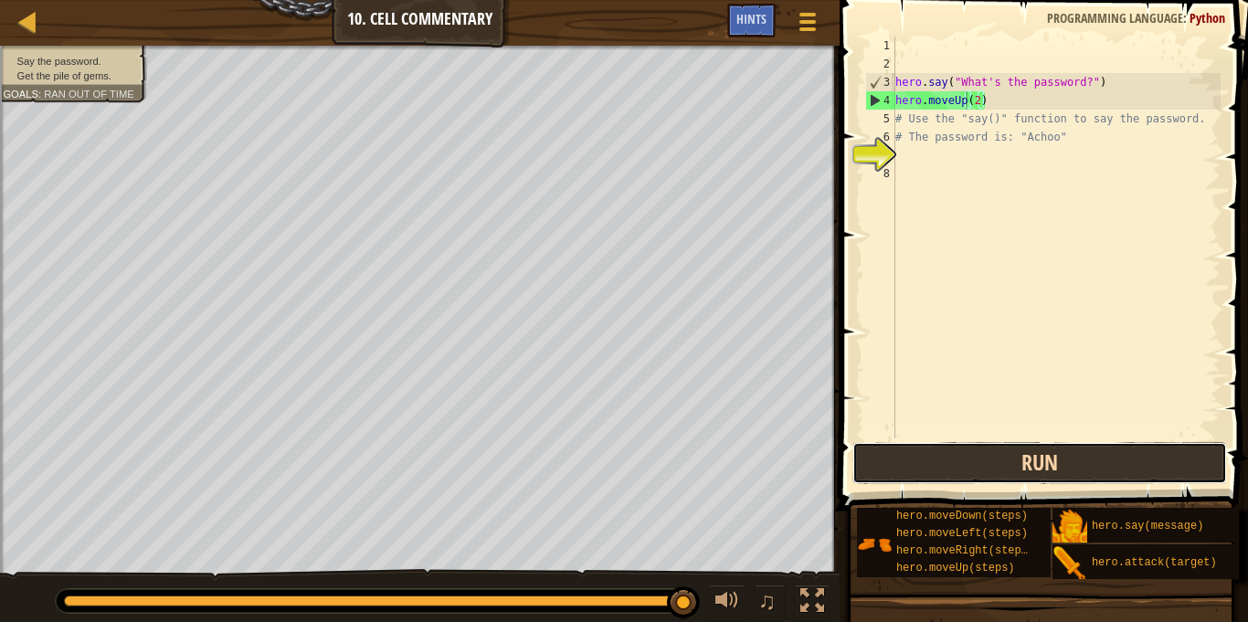
click at [1056, 451] on button "Run" at bounding box center [1040, 463] width 375 height 42
click at [1003, 467] on button "Run" at bounding box center [1040, 463] width 375 height 42
click at [1035, 461] on button "Run" at bounding box center [1040, 463] width 375 height 42
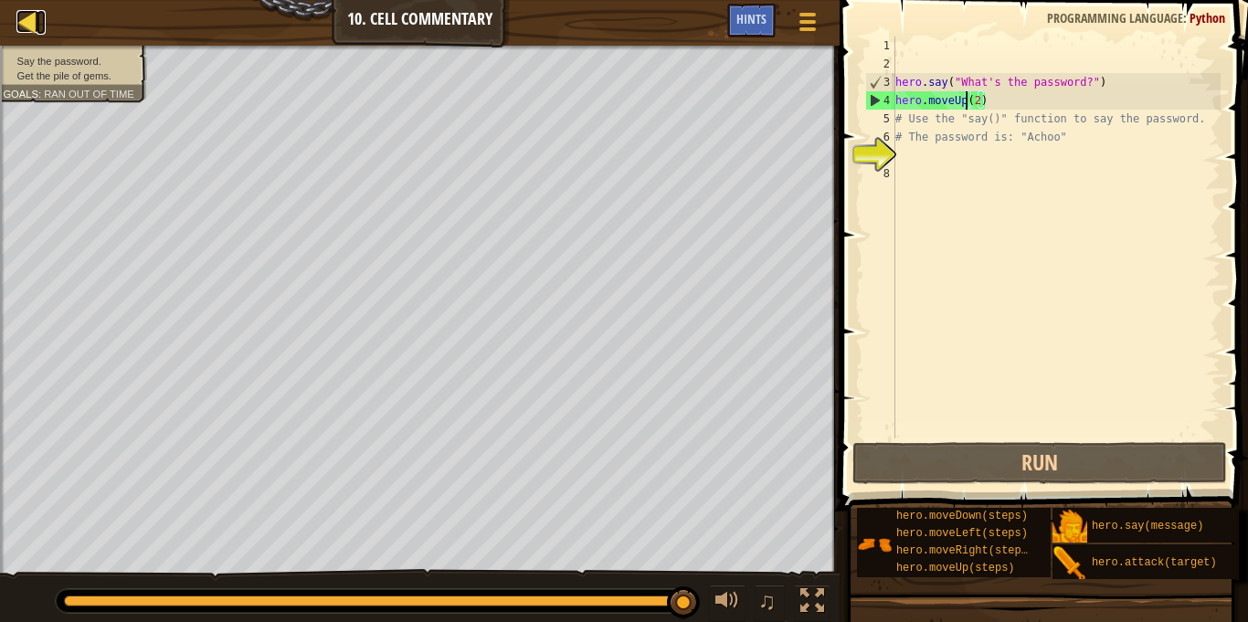
click at [21, 20] on div at bounding box center [27, 21] width 23 height 23
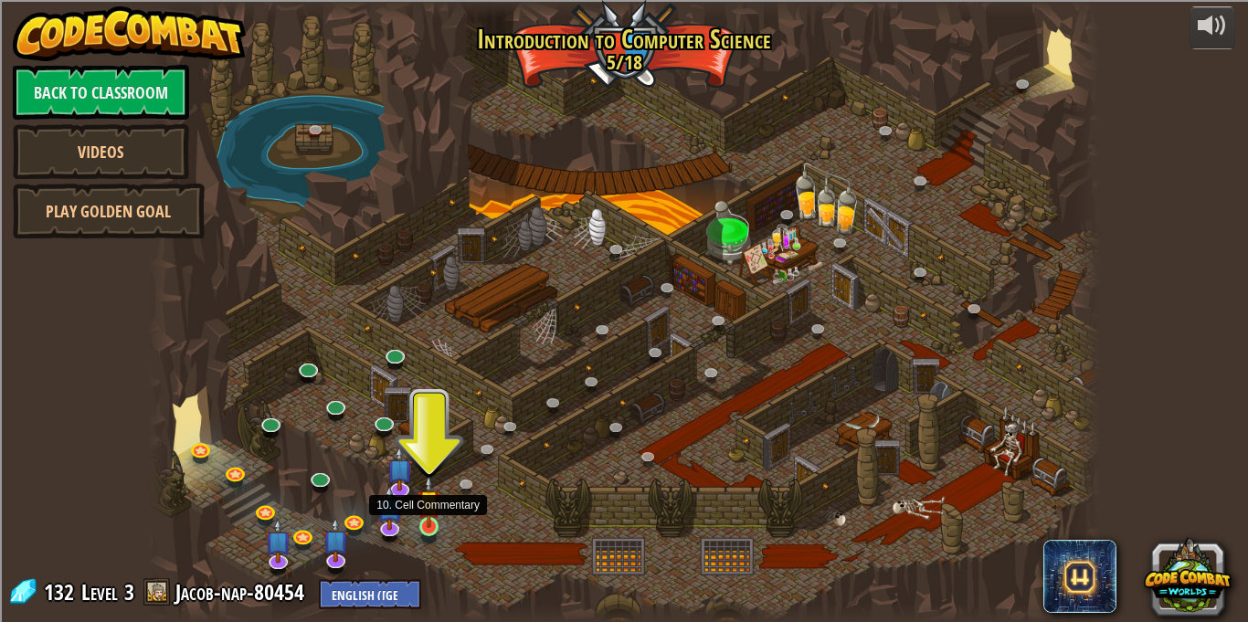
click at [433, 526] on img at bounding box center [429, 501] width 23 height 53
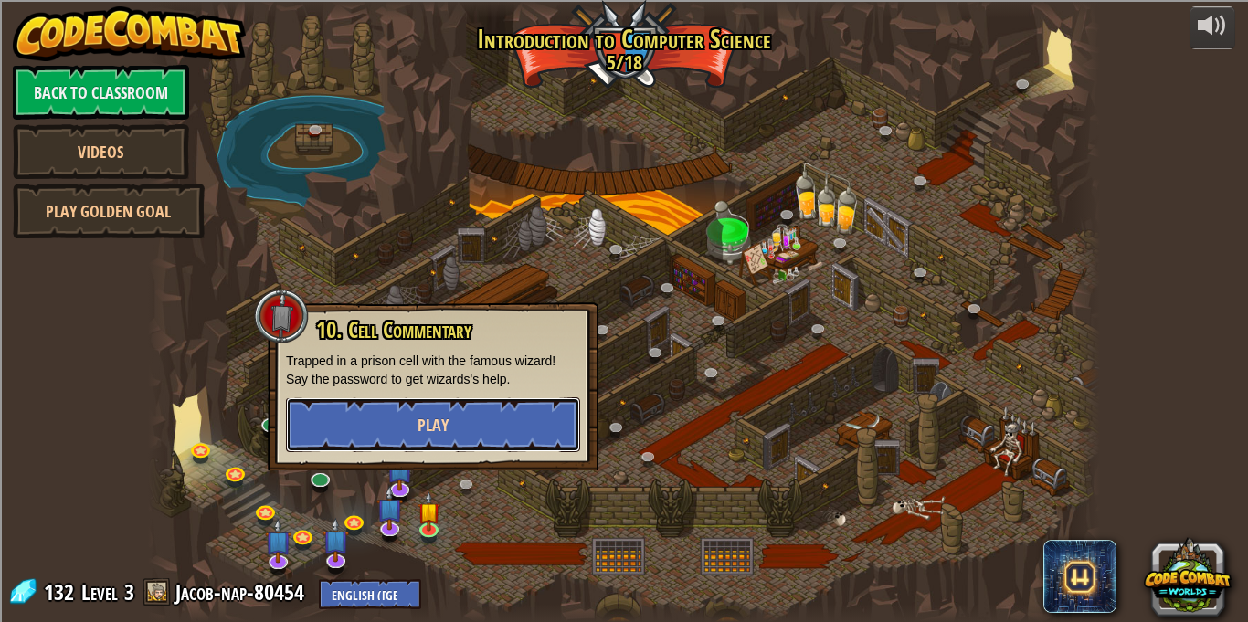
click at [542, 411] on button "Play" at bounding box center [433, 425] width 294 height 55
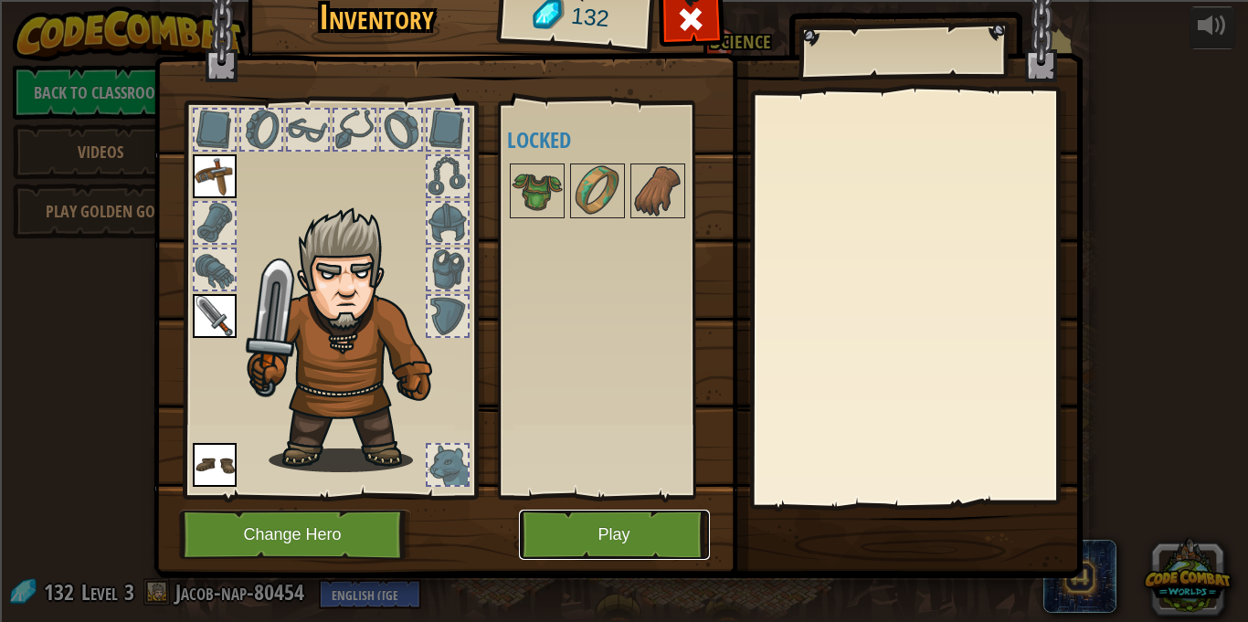
click at [634, 533] on button "Play" at bounding box center [614, 535] width 191 height 50
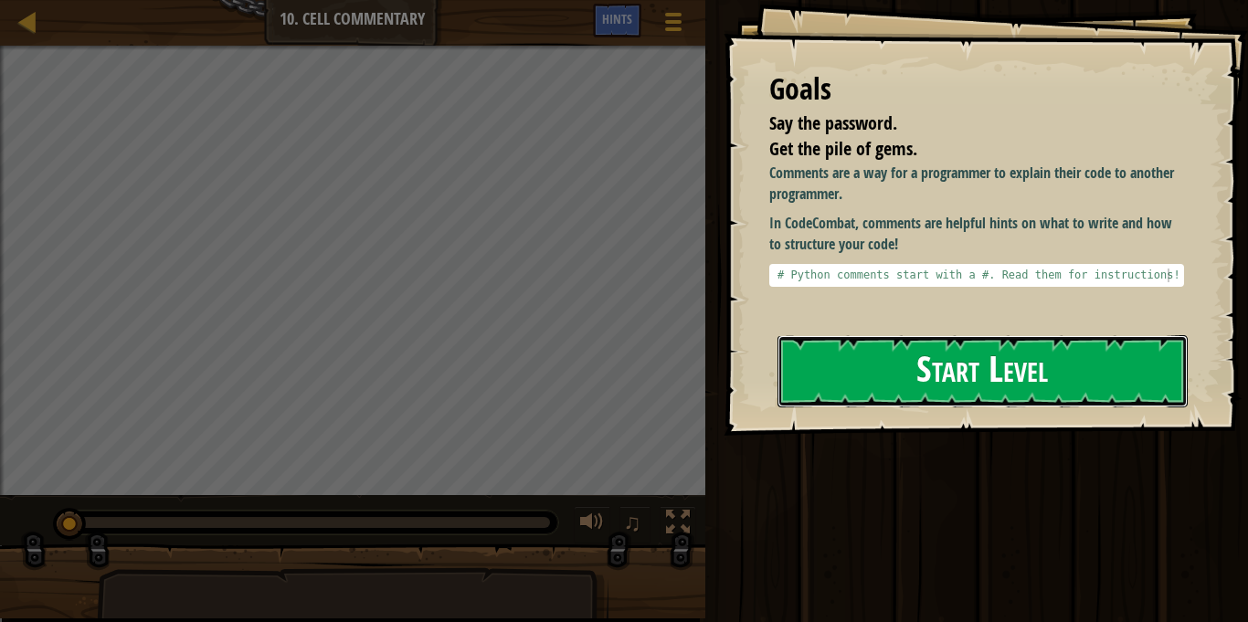
click at [955, 388] on button "Start Level" at bounding box center [983, 371] width 410 height 72
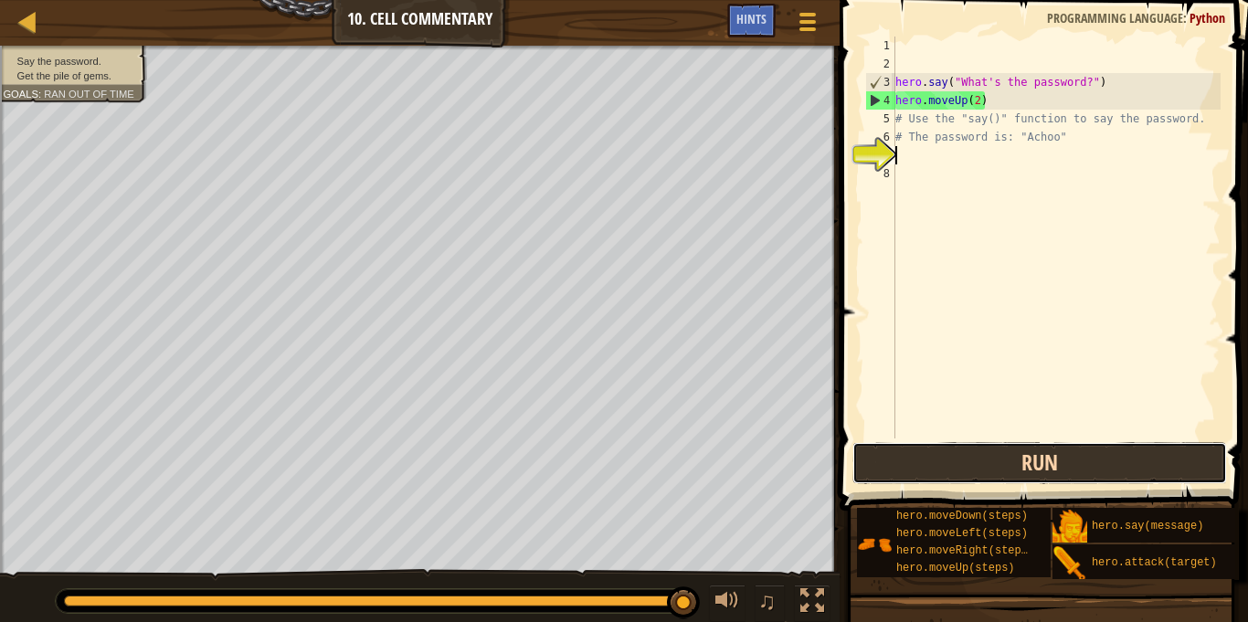
click at [922, 473] on button "Run" at bounding box center [1040, 463] width 375 height 42
click at [935, 449] on button "Run" at bounding box center [1040, 463] width 375 height 42
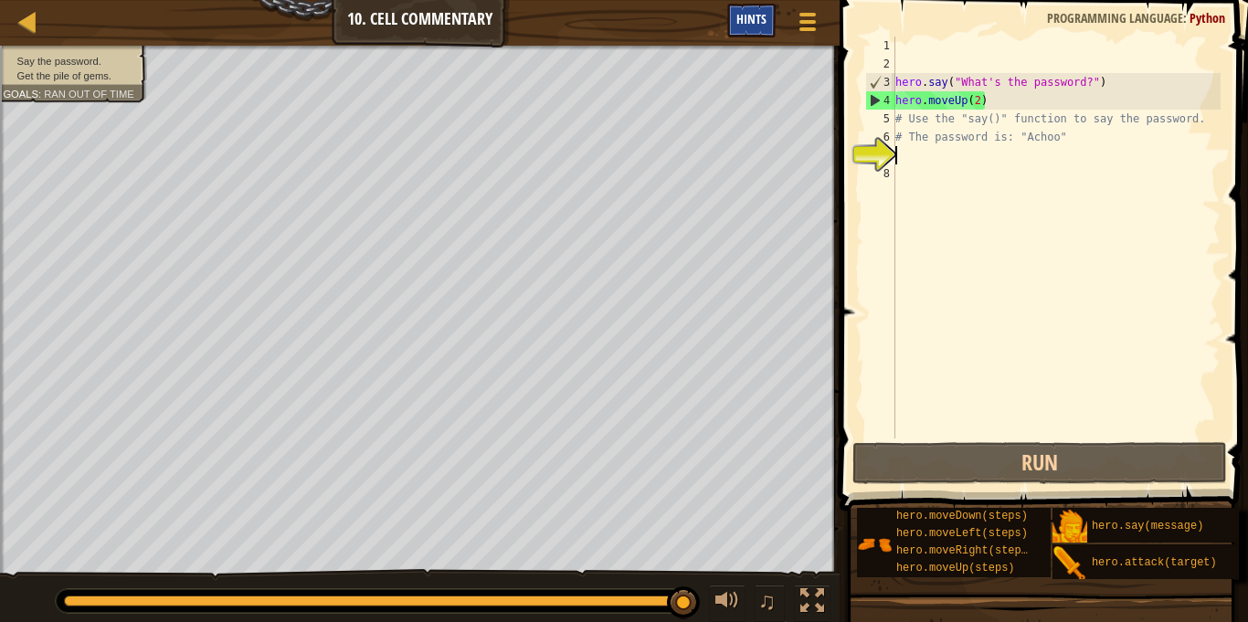
click at [749, 27] on div "Hints" at bounding box center [751, 21] width 48 height 34
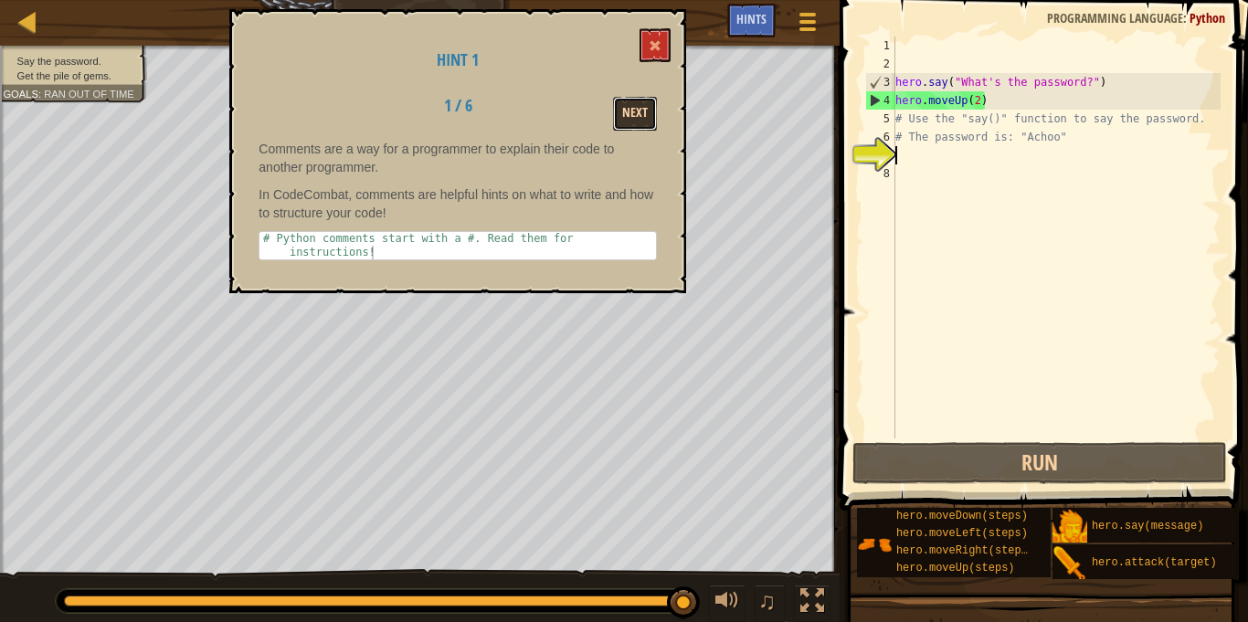
click at [626, 116] on button "Next" at bounding box center [635, 114] width 44 height 34
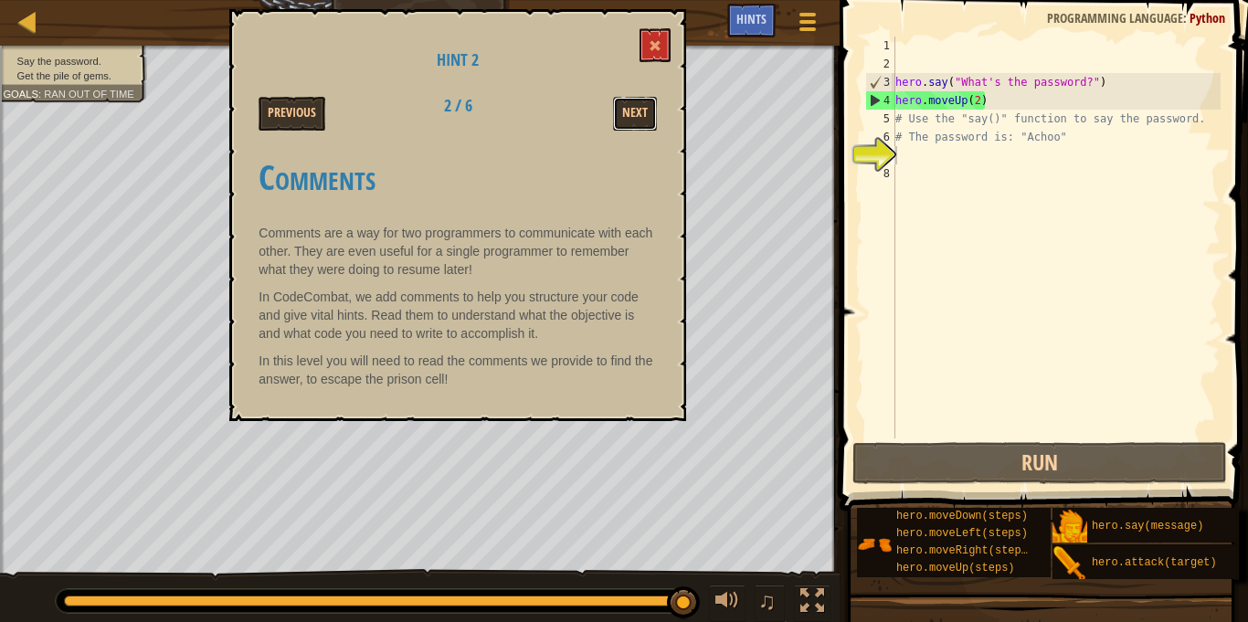
click at [626, 116] on button "Next" at bounding box center [635, 114] width 44 height 34
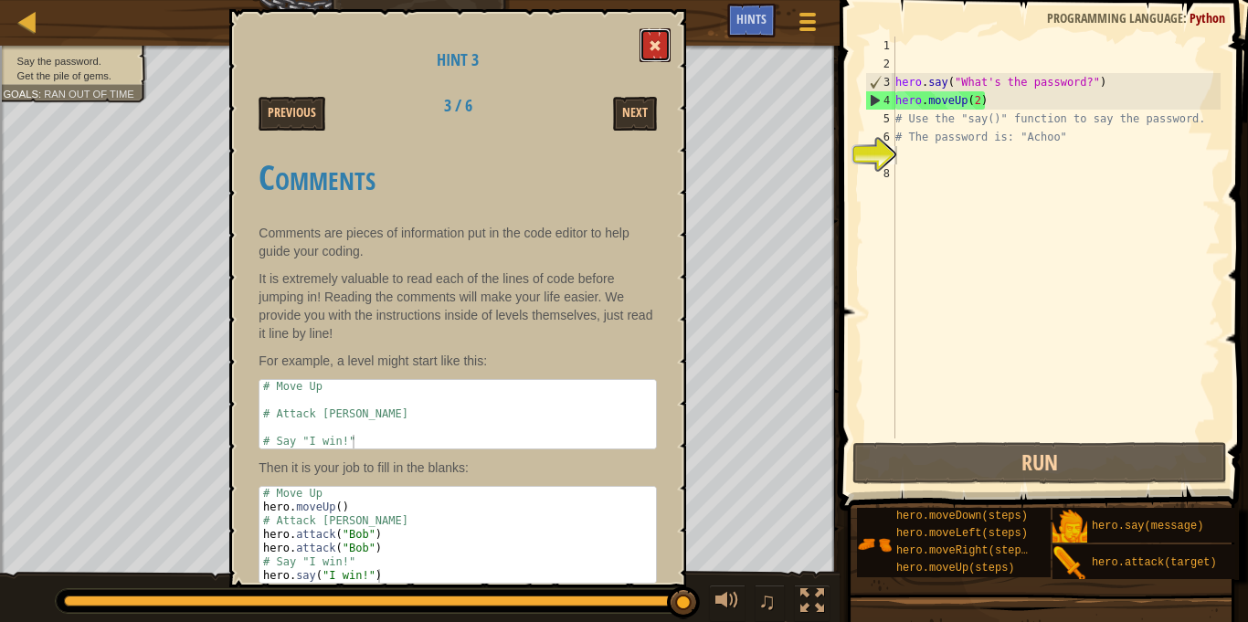
click at [655, 55] on button at bounding box center [655, 45] width 31 height 34
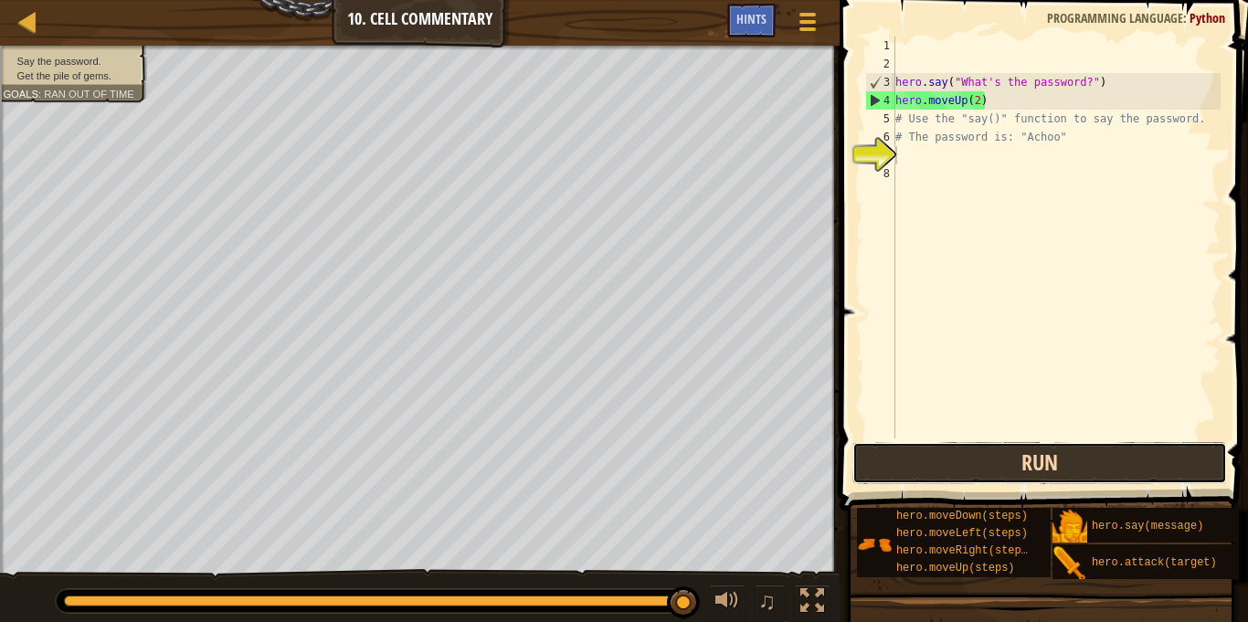
click at [944, 464] on button "Run" at bounding box center [1040, 463] width 375 height 42
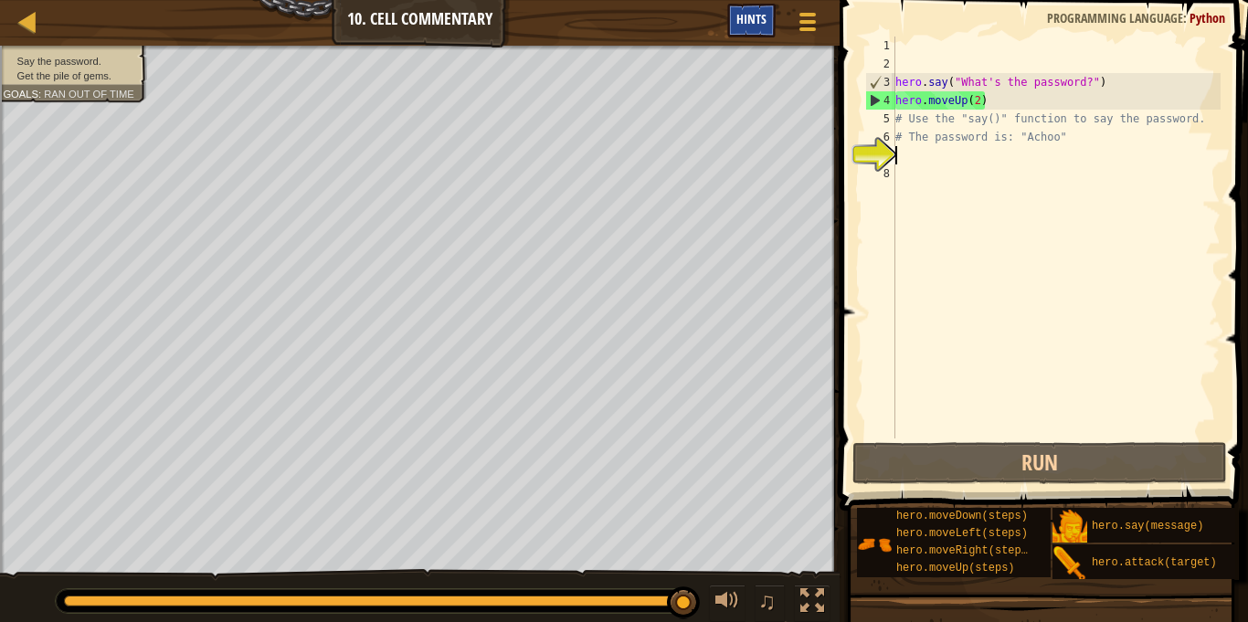
click at [758, 23] on span "Hints" at bounding box center [752, 18] width 30 height 17
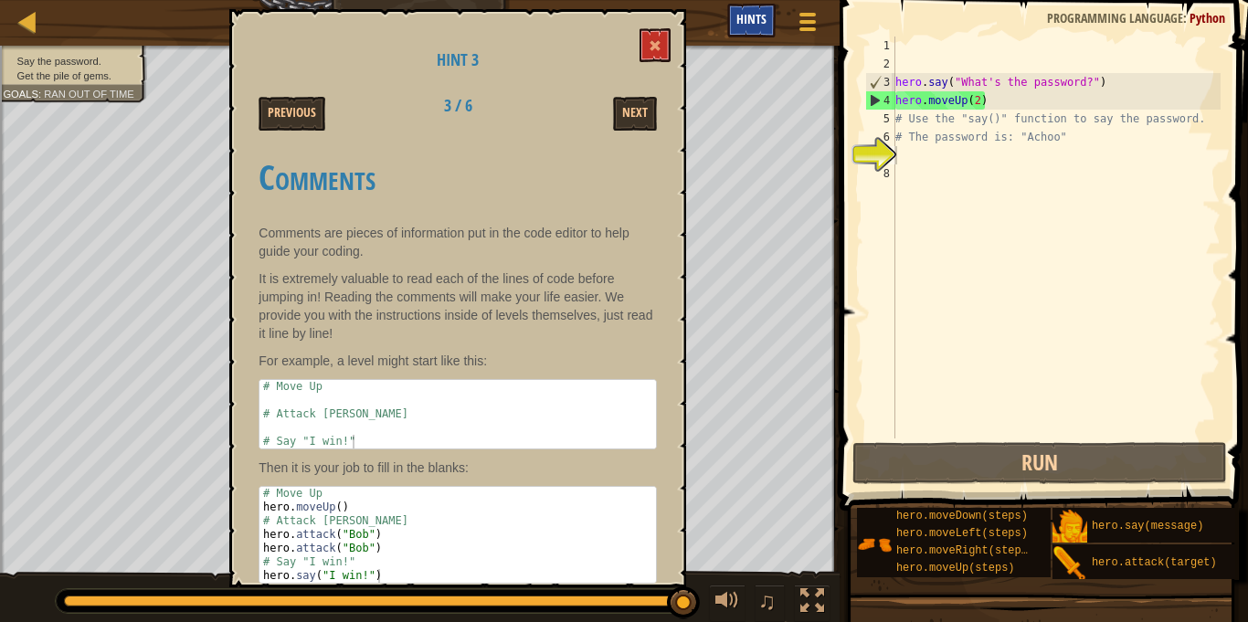
click at [473, 142] on div "Comments Comments are pieces of information put in the code editor to help guid…" at bounding box center [458, 364] width 398 height 448
click at [640, 111] on button "Next" at bounding box center [635, 114] width 44 height 34
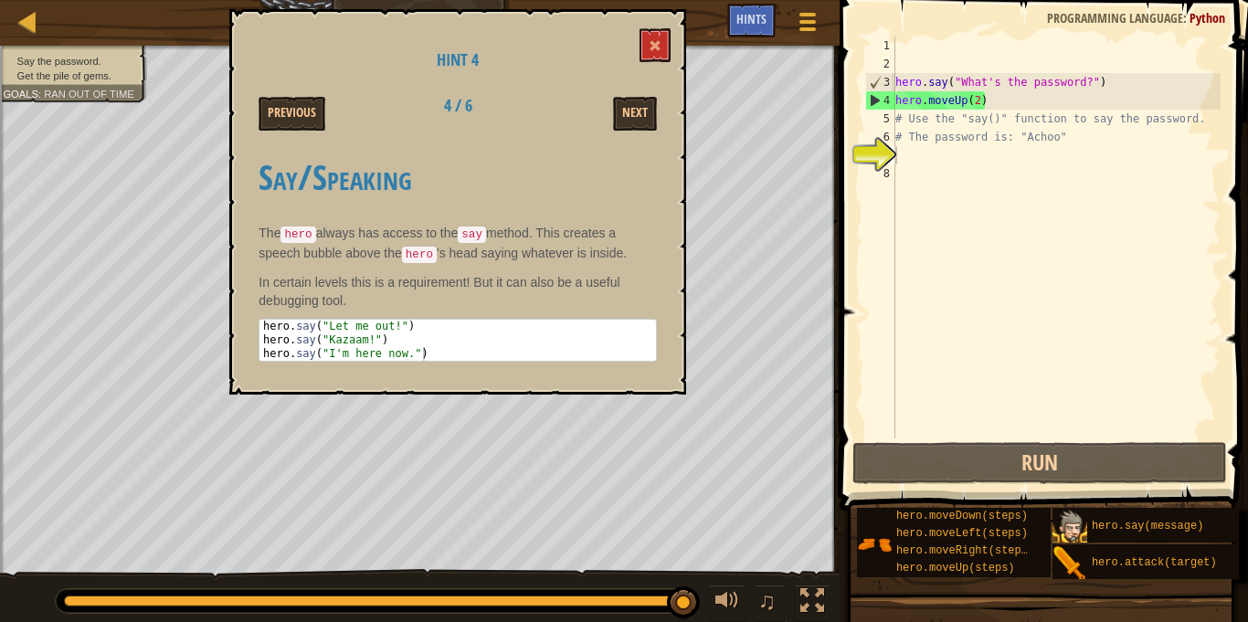
click at [1060, 511] on img at bounding box center [1070, 527] width 35 height 35
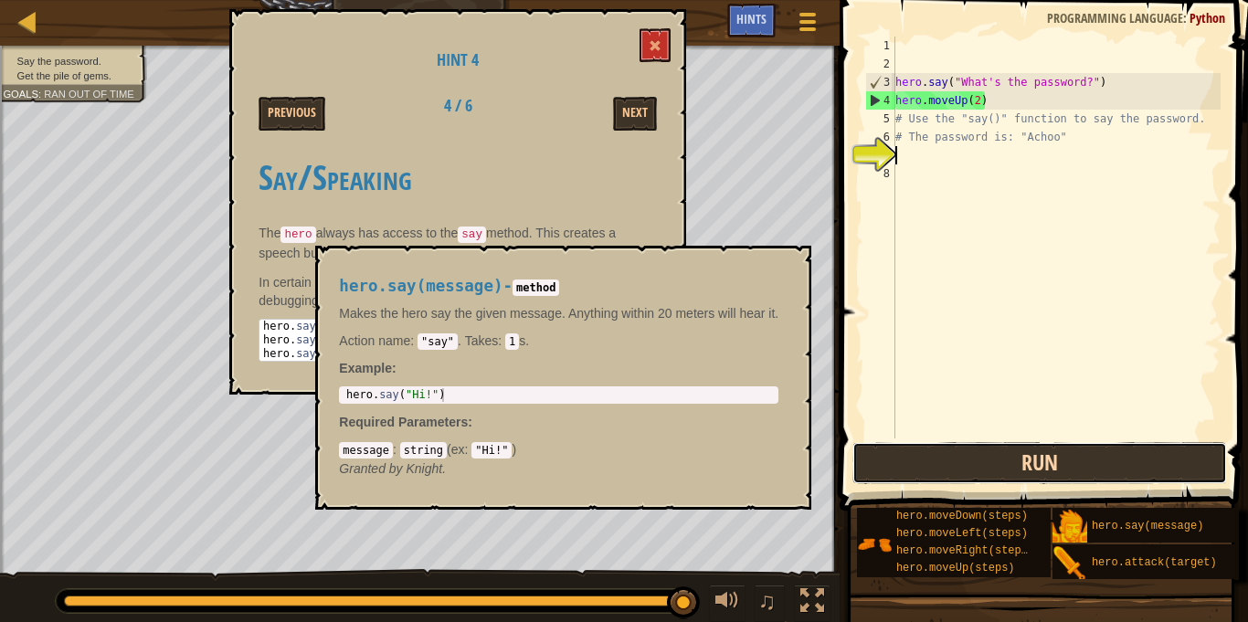
click at [1066, 461] on button "Run" at bounding box center [1040, 463] width 375 height 42
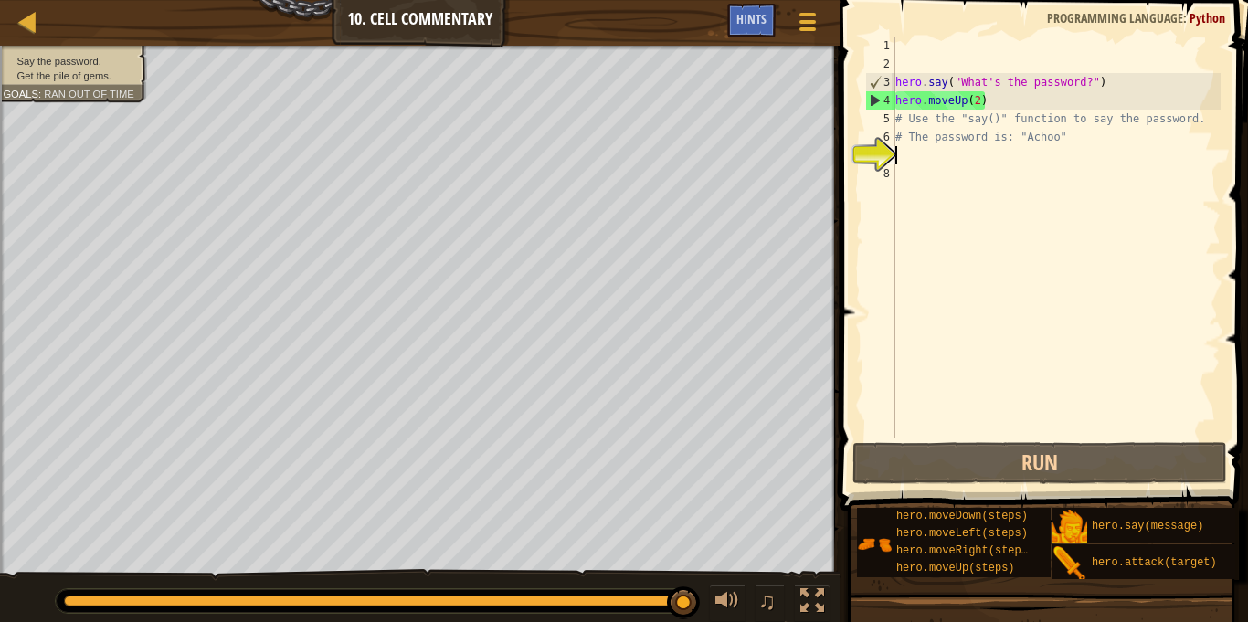
click at [1002, 104] on div "hero . say ( "What's the password?" ) hero . moveUp ( 2 ) # Use the "say()" fun…" at bounding box center [1056, 256] width 329 height 439
type textarea "hero.moveUp(2)"
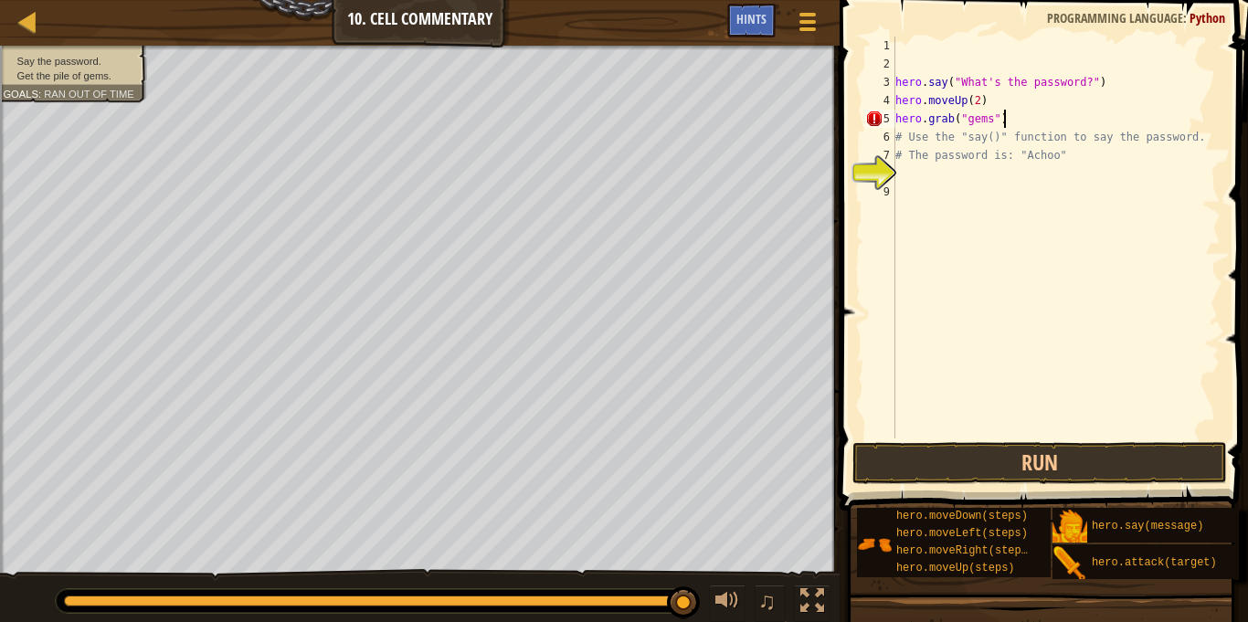
scroll to position [8, 15]
type textarea "hero.grab("gems")"
click at [1135, 458] on button "Run" at bounding box center [1040, 463] width 375 height 42
